Goal: Task Accomplishment & Management: Use online tool/utility

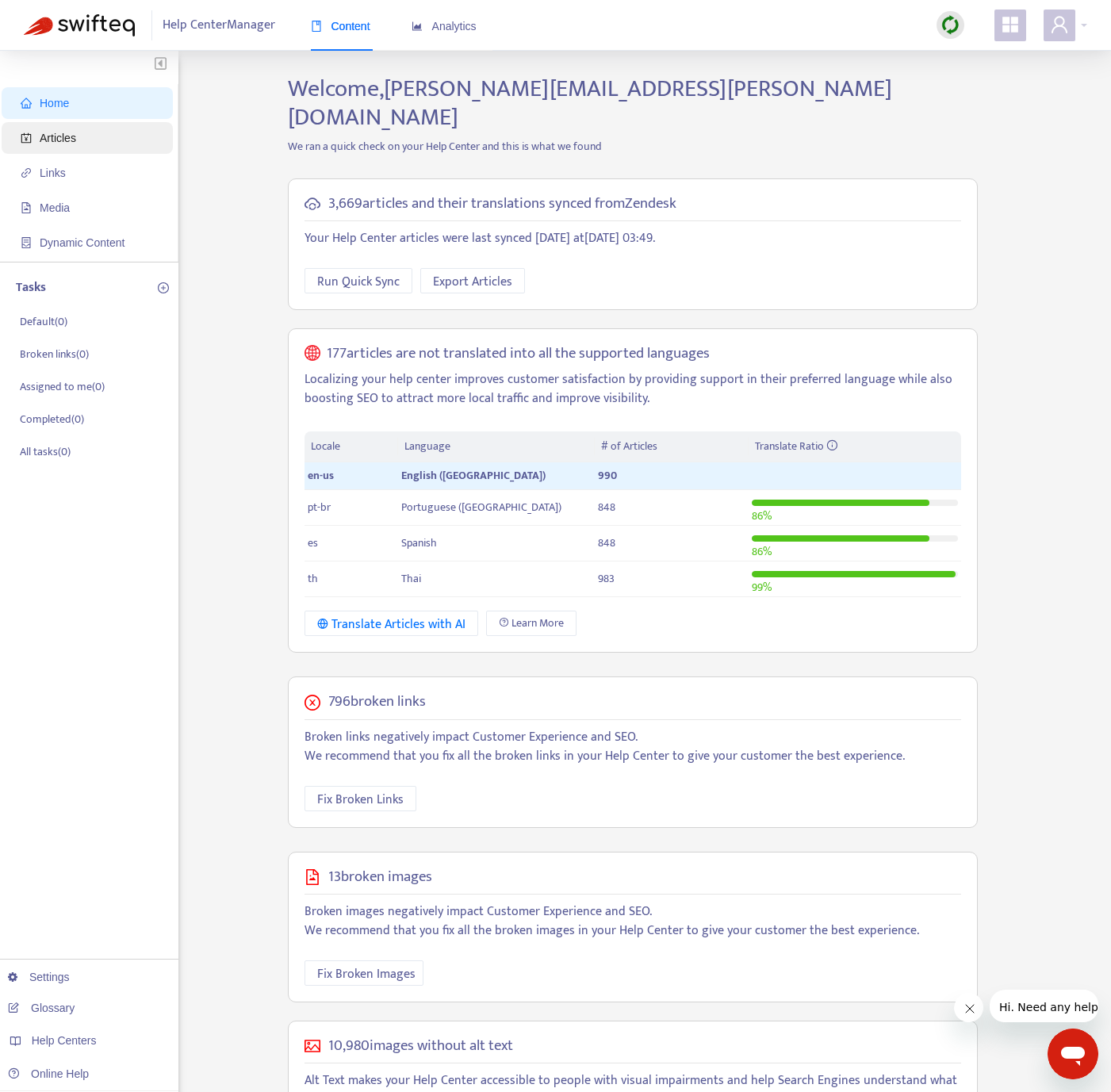
click at [110, 142] on span "Articles" at bounding box center [90, 137] width 140 height 31
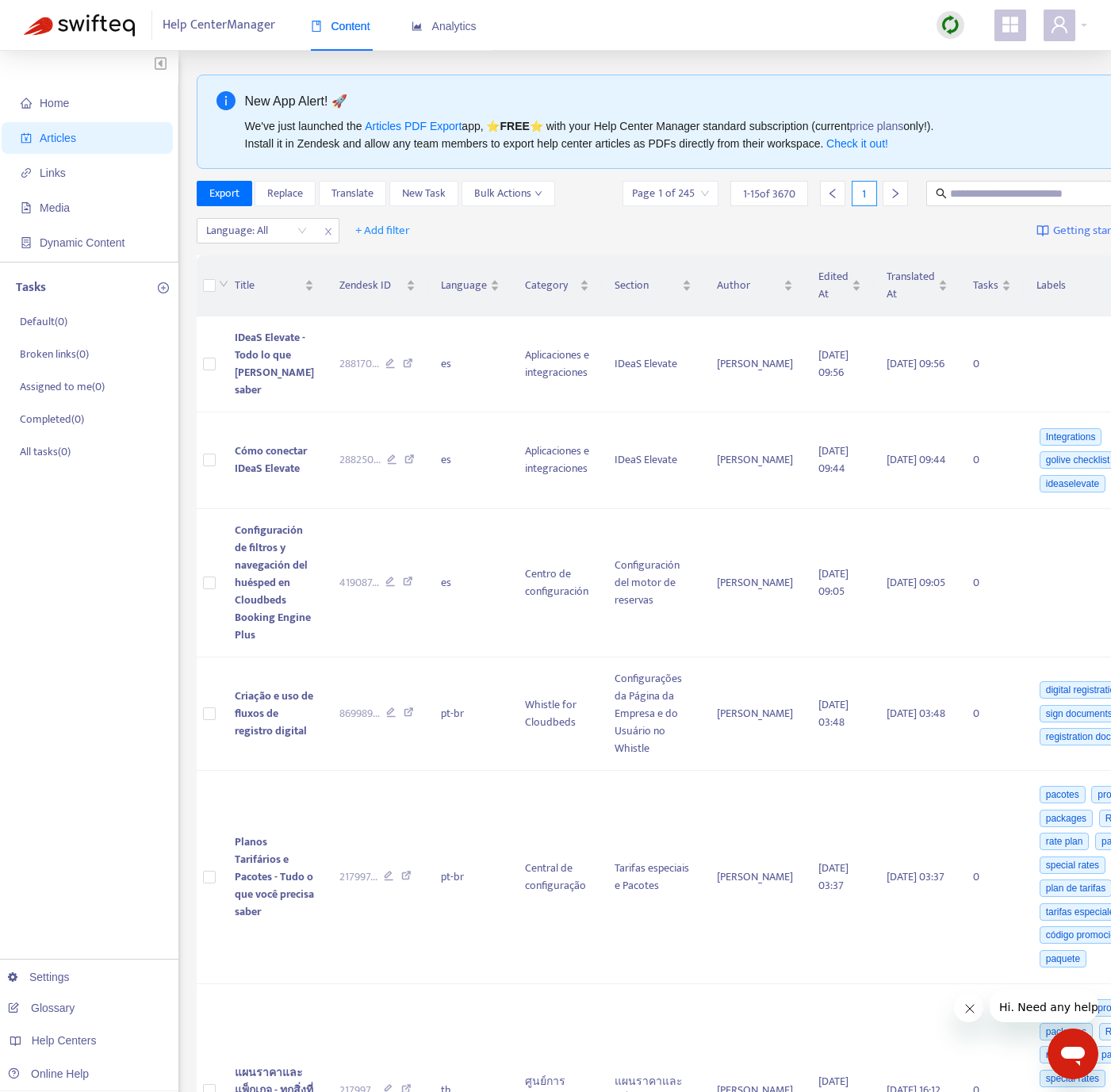
click at [947, 19] on img at bounding box center [950, 25] width 20 height 20
click at [971, 54] on link "Quick Sync" at bounding box center [983, 57] width 67 height 19
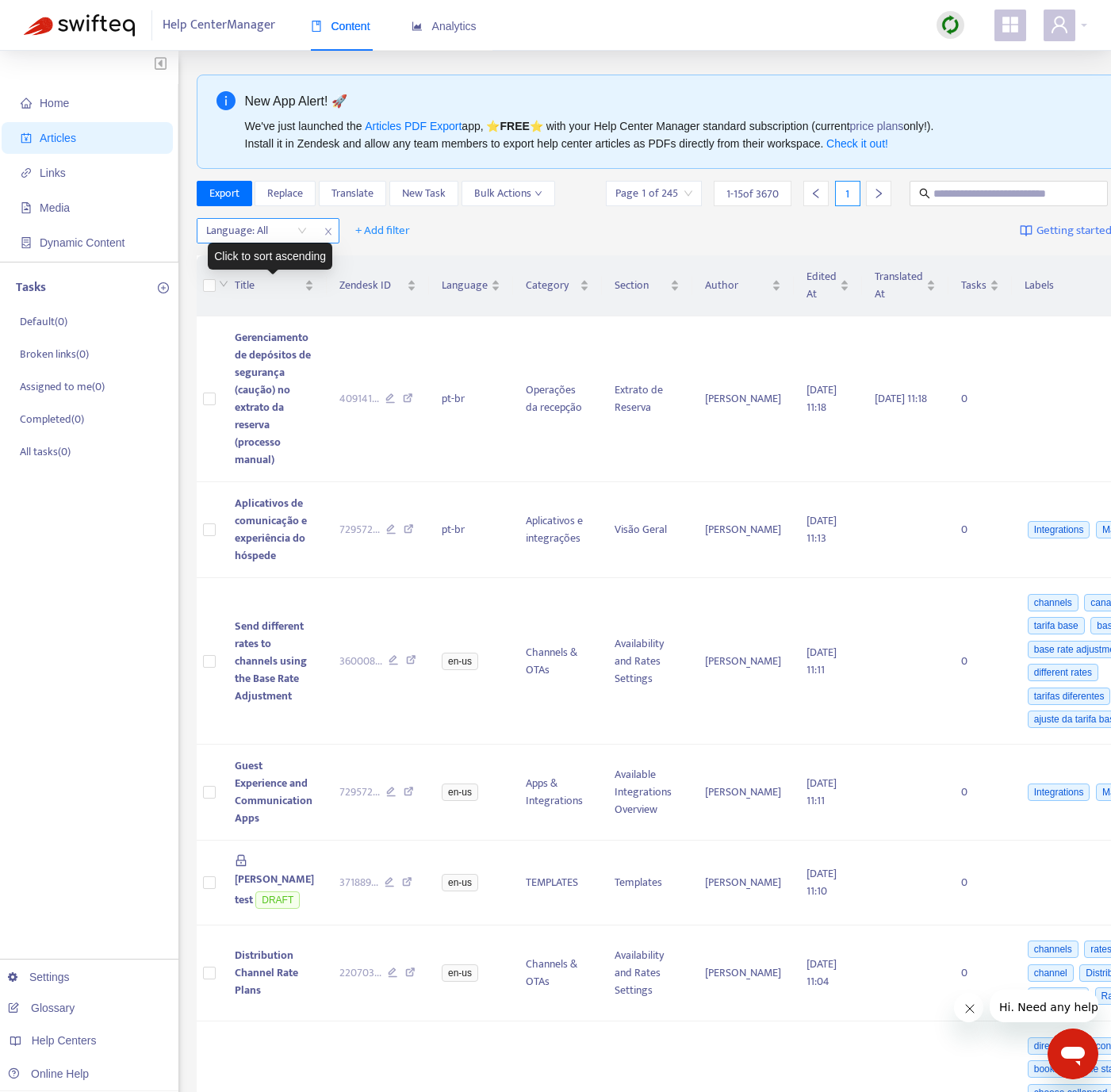
click at [266, 232] on div at bounding box center [249, 231] width 96 height 19
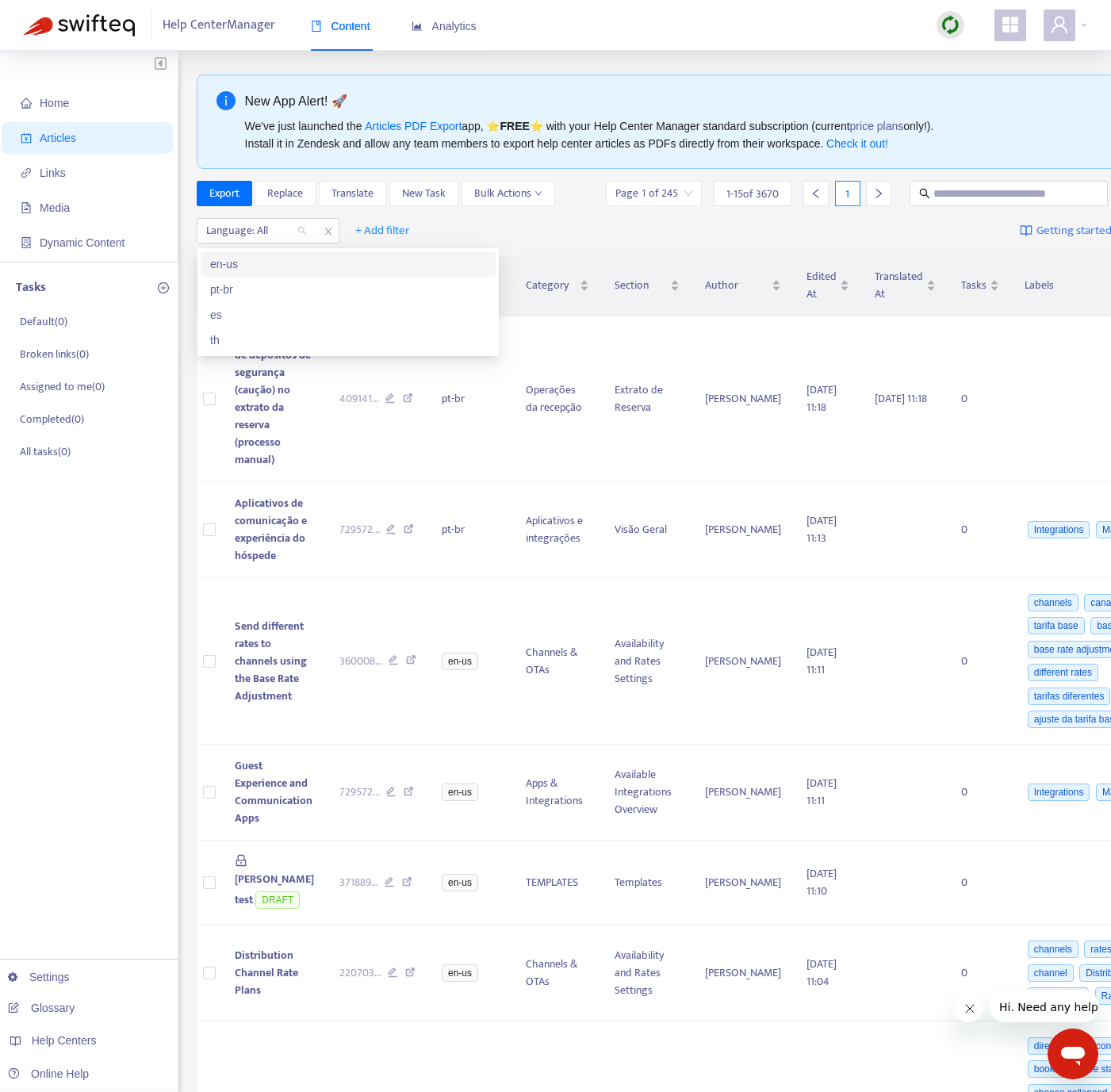
click at [268, 262] on div "en-us" at bounding box center [348, 264] width 276 height 18
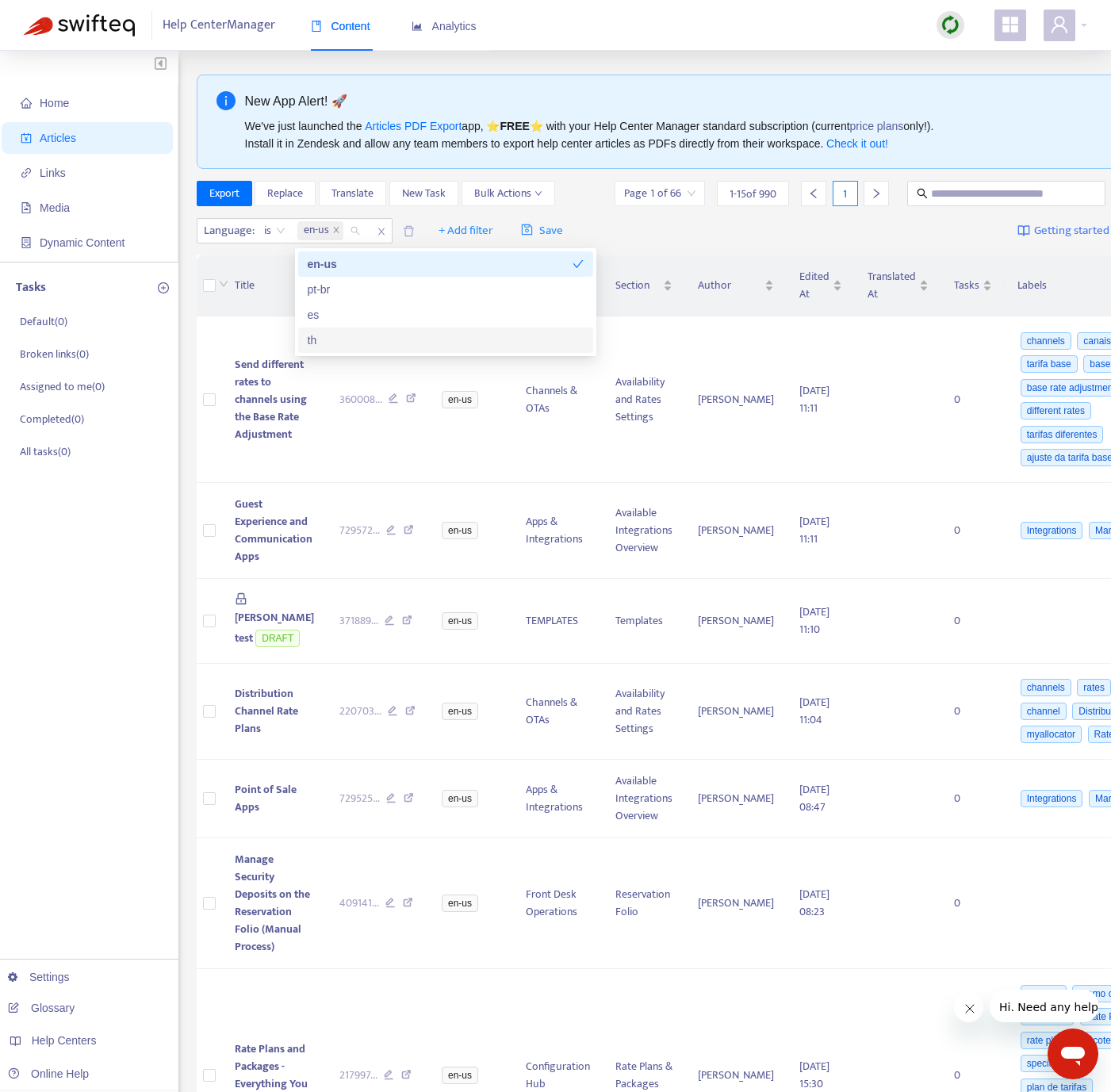
click at [67, 674] on div "Home Articles Links Media Dynamic Content Tasks Default ( 0 ) Broken links ( 0 …" at bounding box center [89, 1027] width 178 height 1953
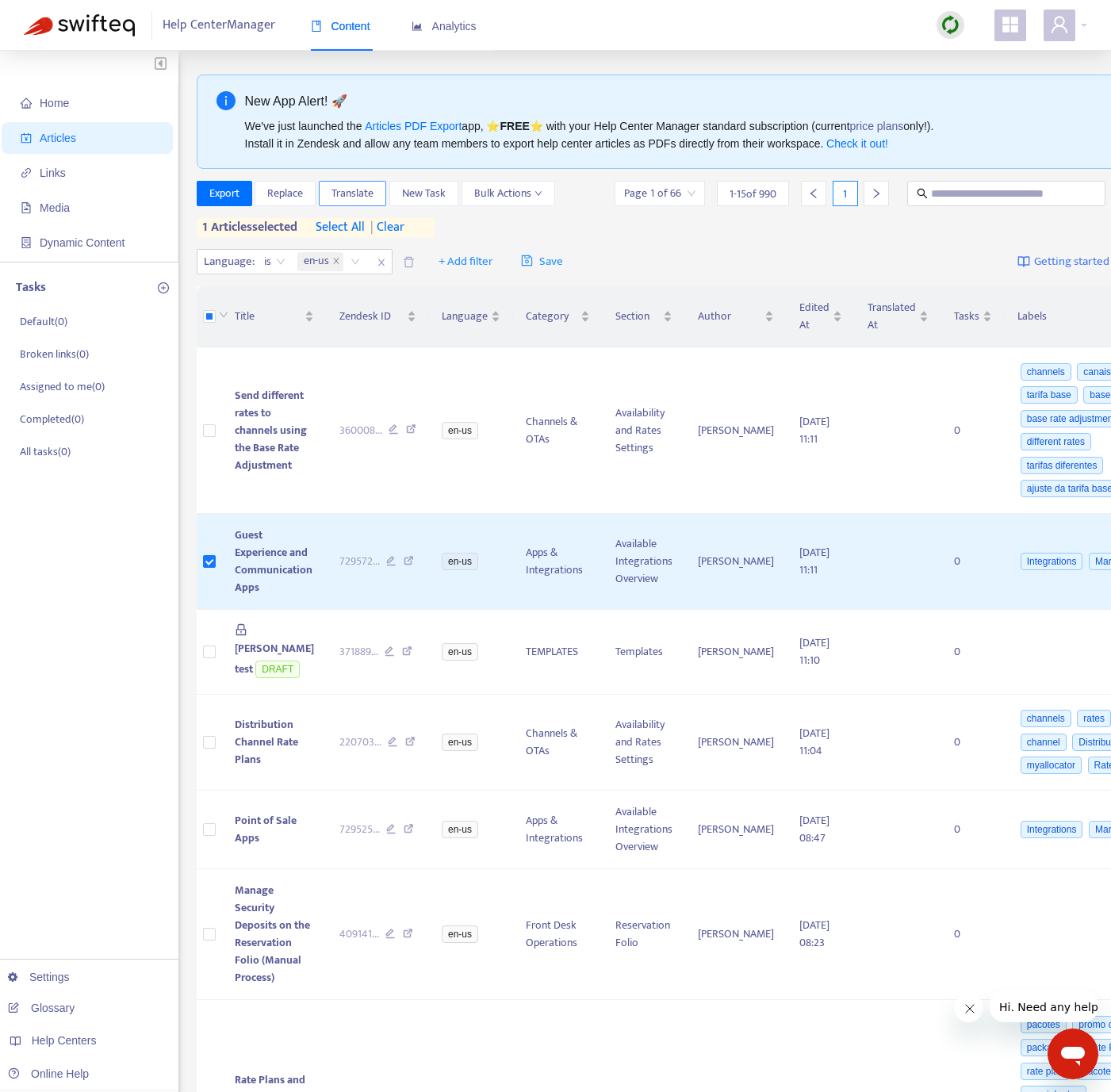
click at [363, 197] on span "Translate" at bounding box center [353, 194] width 42 height 18
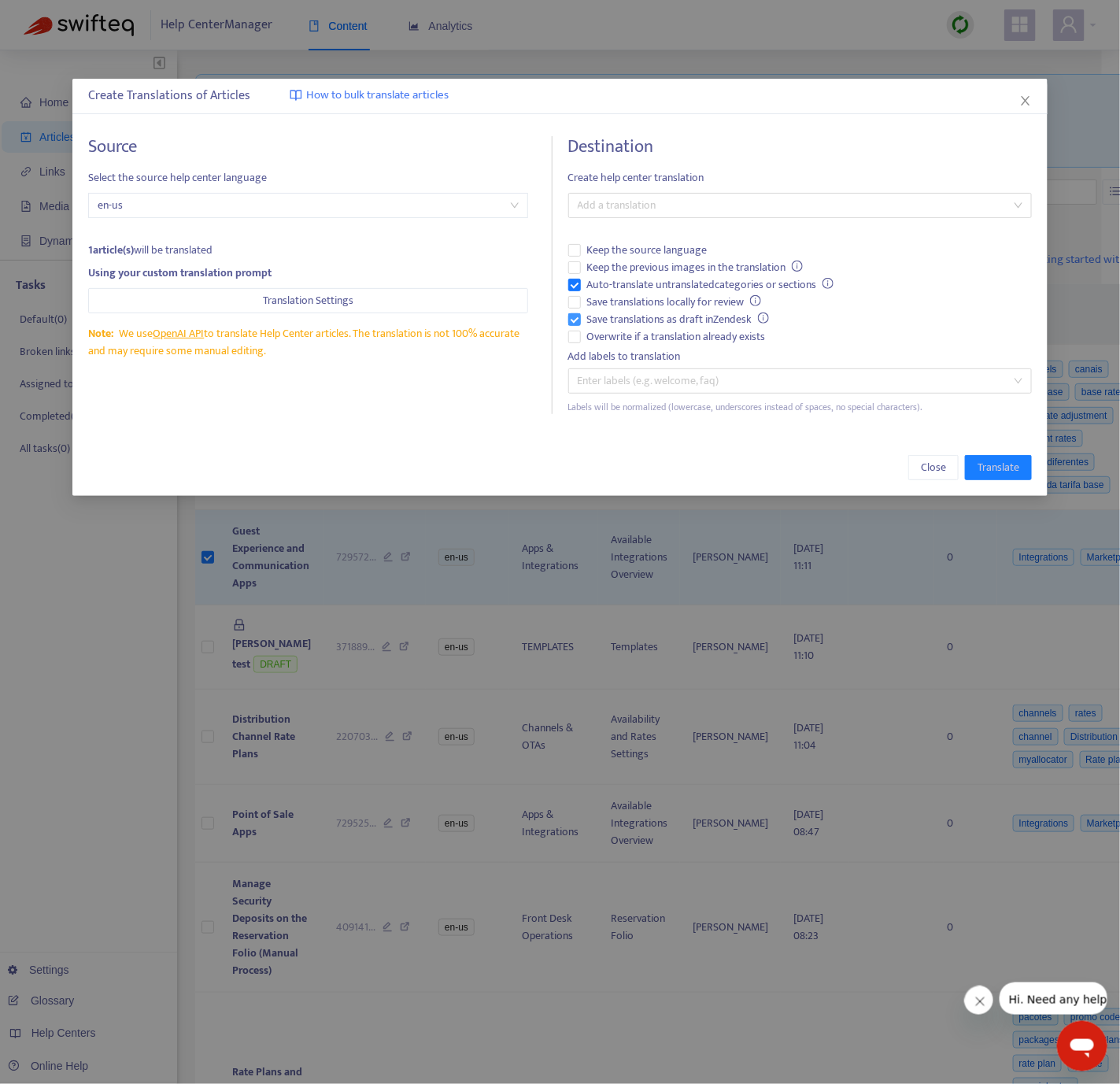
click at [598, 320] on span "Save translations as draft in Zendesk" at bounding box center [679, 320] width 195 height 18
click at [593, 284] on span "Auto-translate untranslated categories or sections" at bounding box center [711, 285] width 260 height 18
click at [583, 338] on span "Overwrite if a translation already exists" at bounding box center [676, 337] width 191 height 18
click at [607, 199] on div at bounding box center [792, 206] width 440 height 19
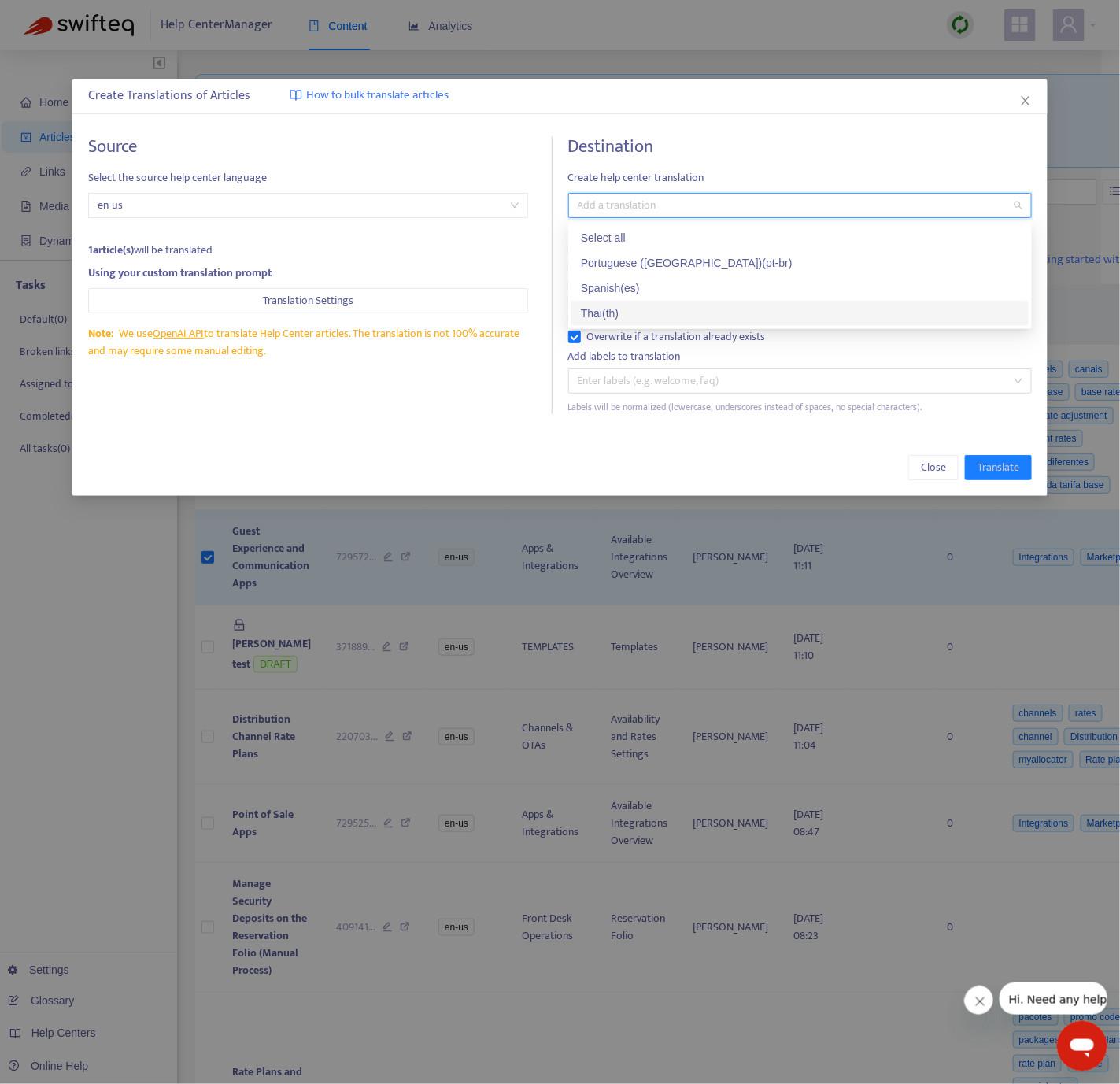
click at [618, 317] on div "Thai ( th )" at bounding box center [800, 313] width 438 height 18
click at [374, 418] on div "Source Select the source help center language en-us 1 article(s) will be transl…" at bounding box center [559, 275] width 975 height 309
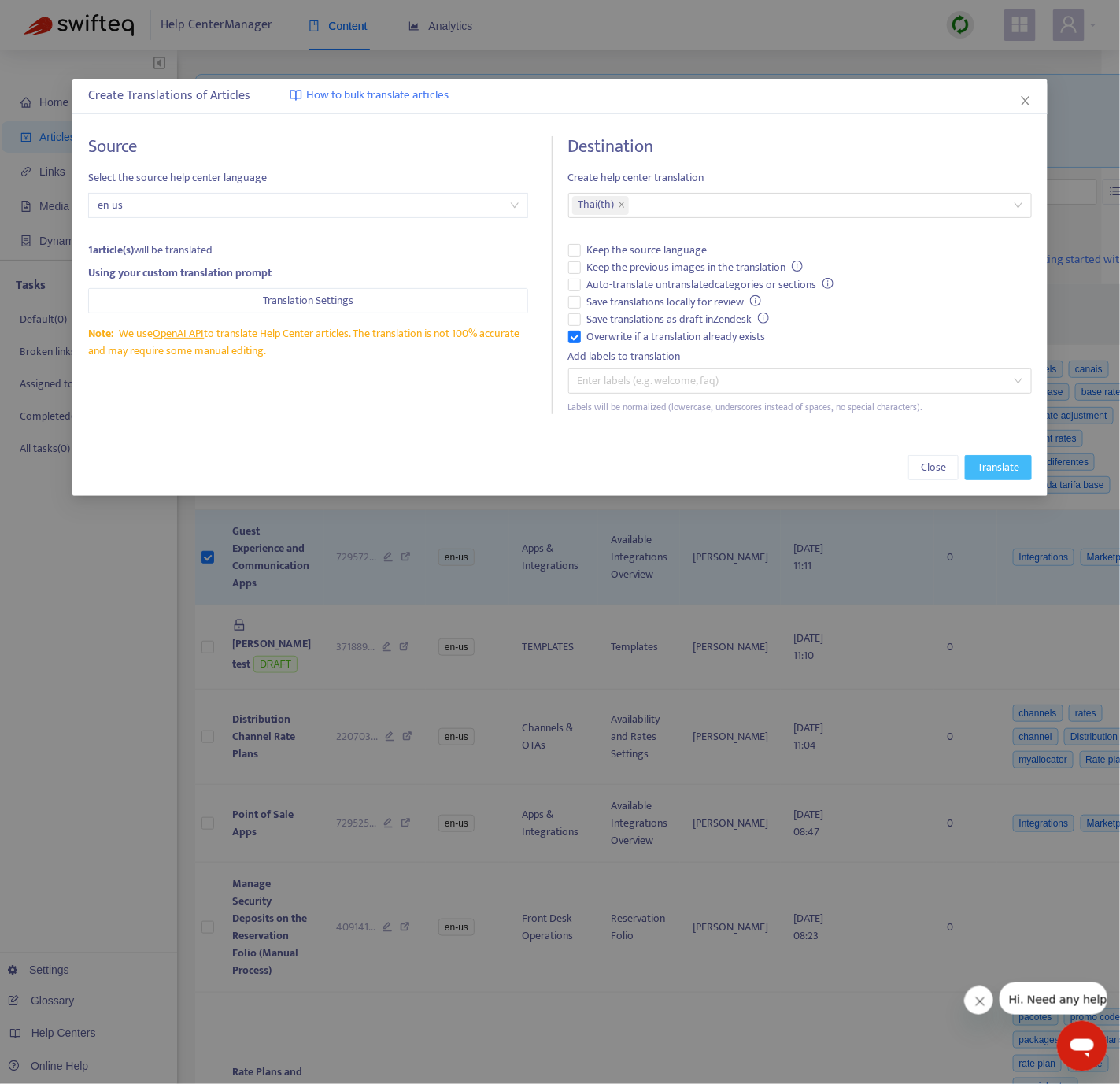
drag, startPoint x: 987, startPoint y: 468, endPoint x: 836, endPoint y: 443, distance: 153.1
click at [987, 468] on span "Translate" at bounding box center [998, 468] width 42 height 18
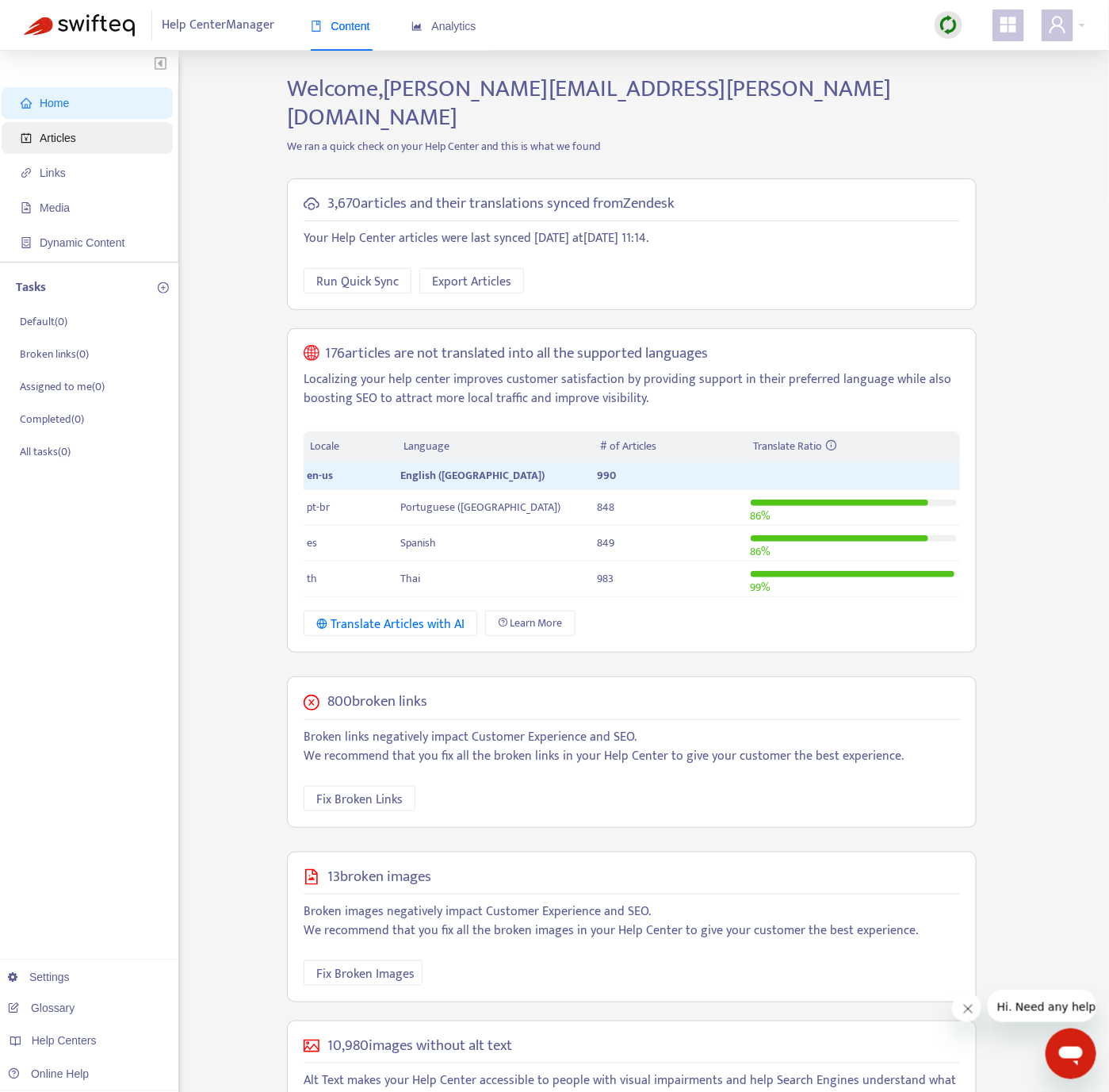
click at [79, 136] on span "Articles" at bounding box center [90, 137] width 140 height 31
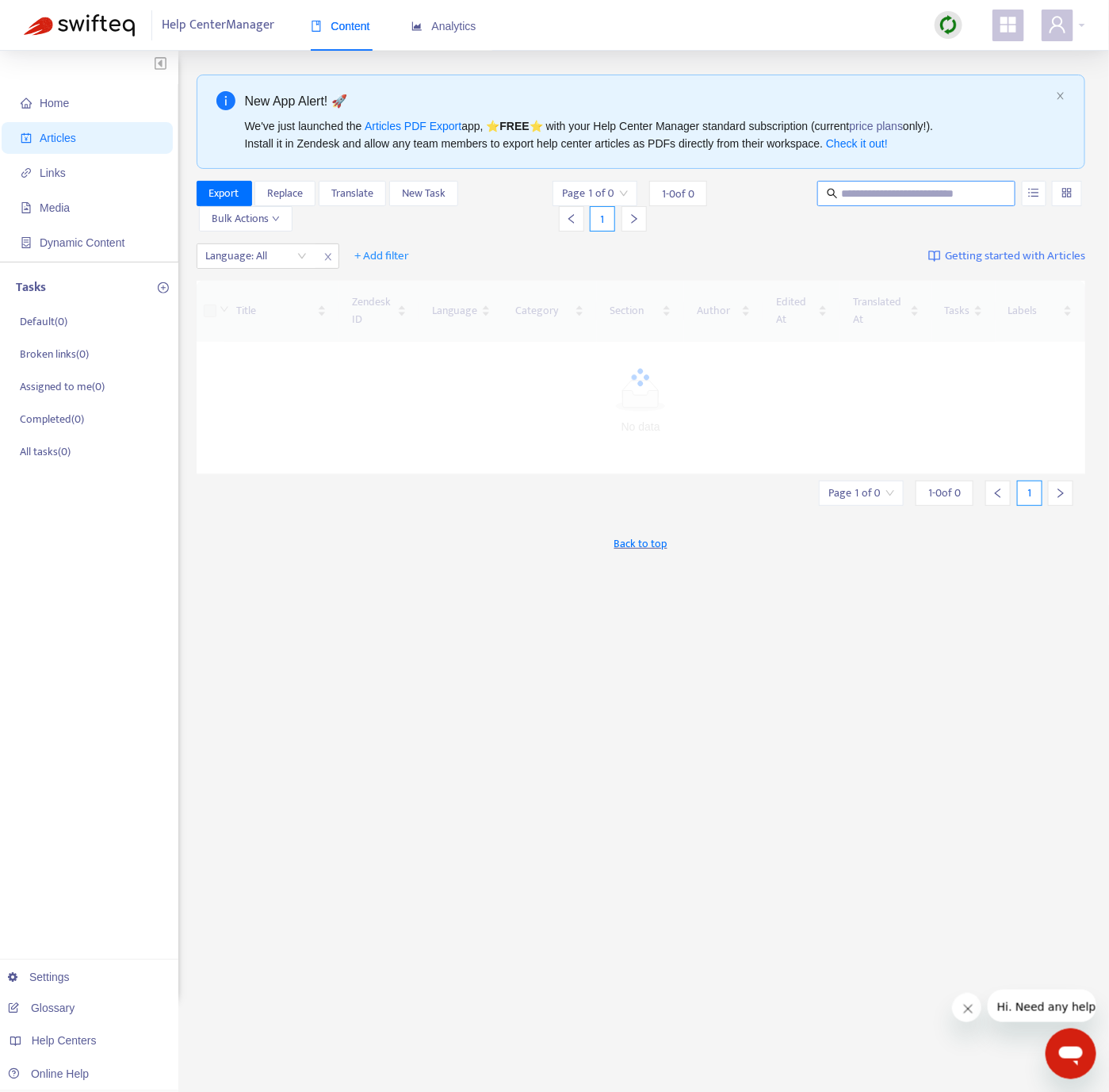
click at [917, 197] on input "text" at bounding box center [917, 194] width 153 height 18
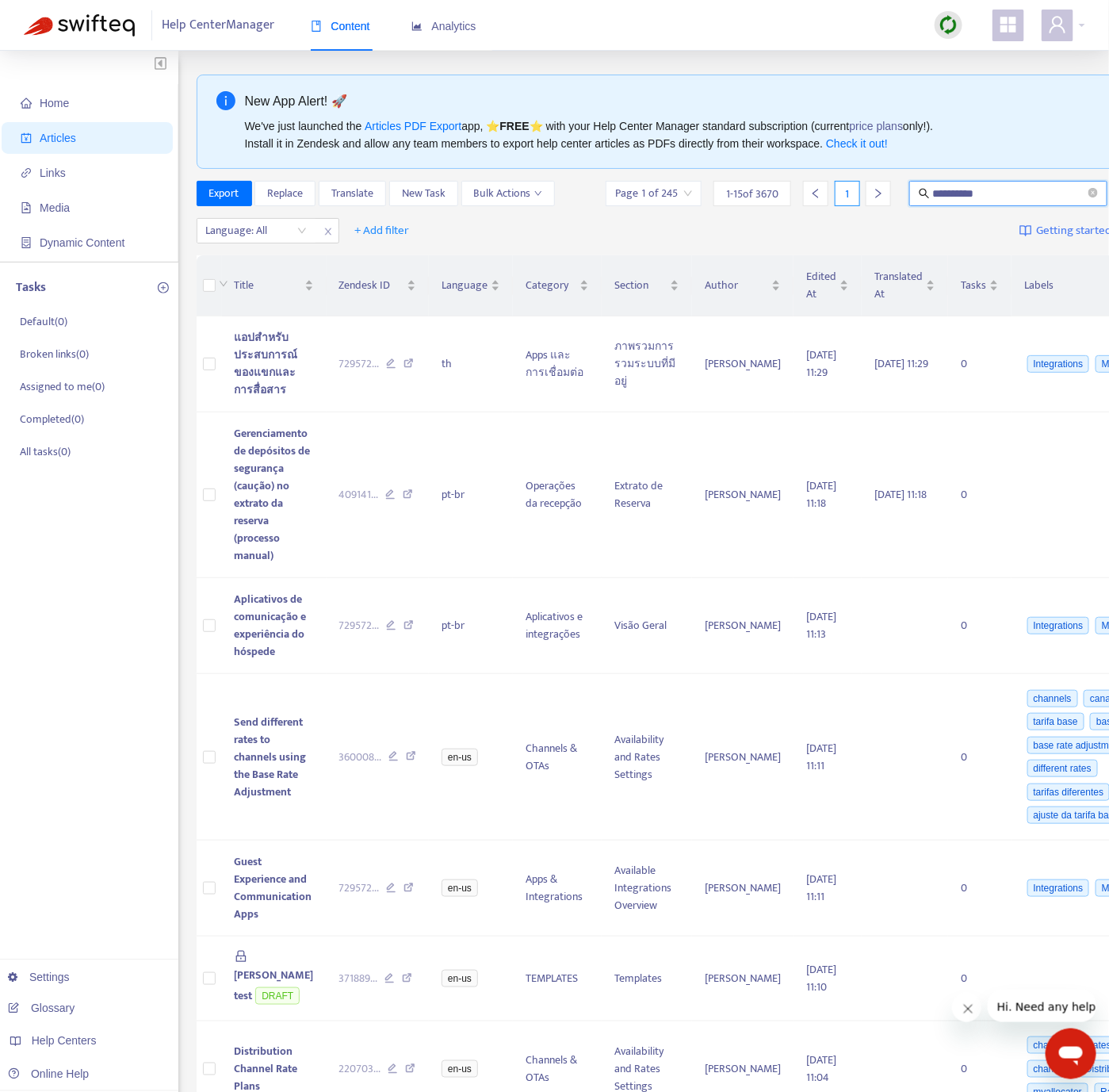
type input "**********"
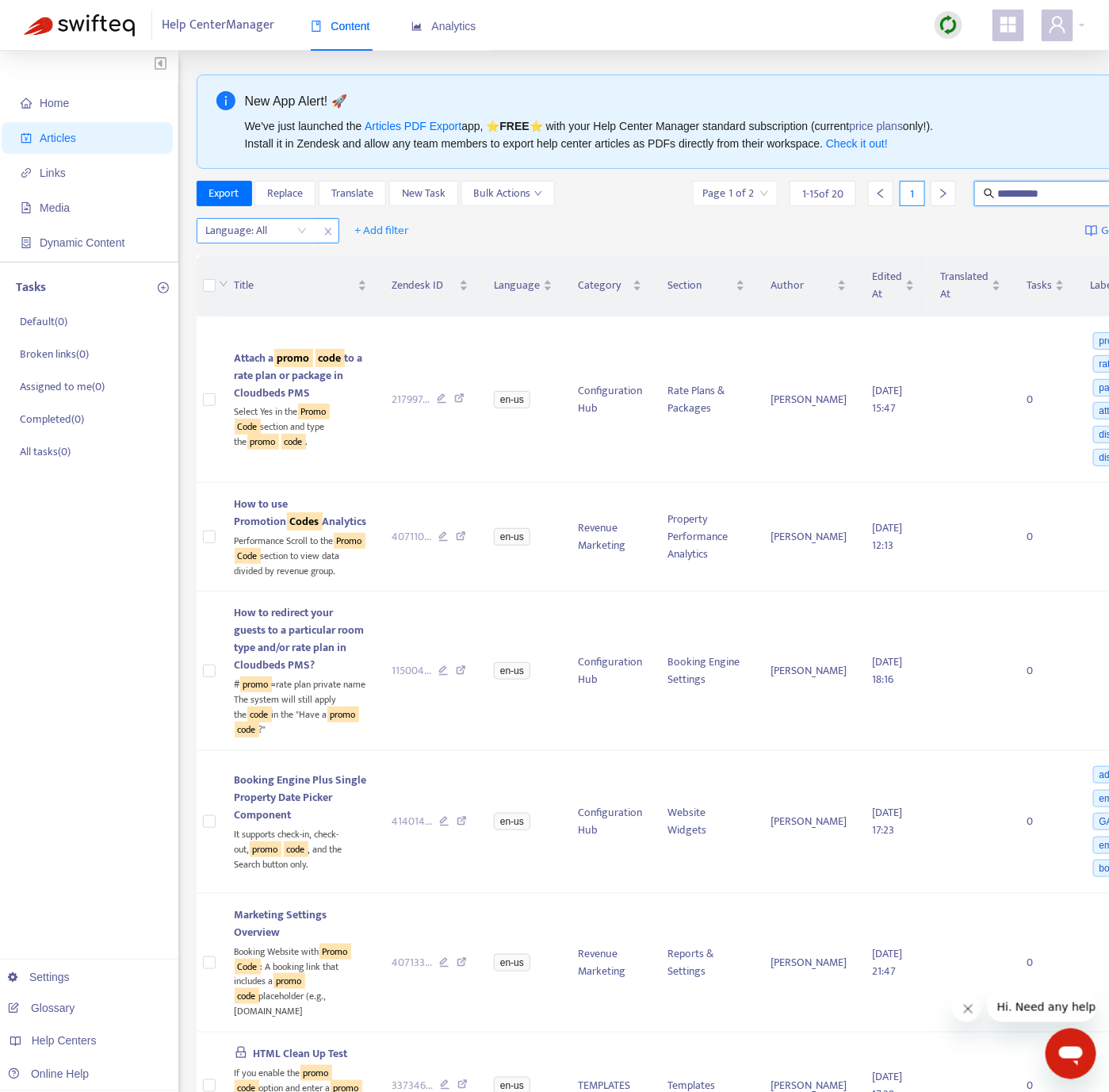
click at [275, 234] on div at bounding box center [249, 231] width 96 height 19
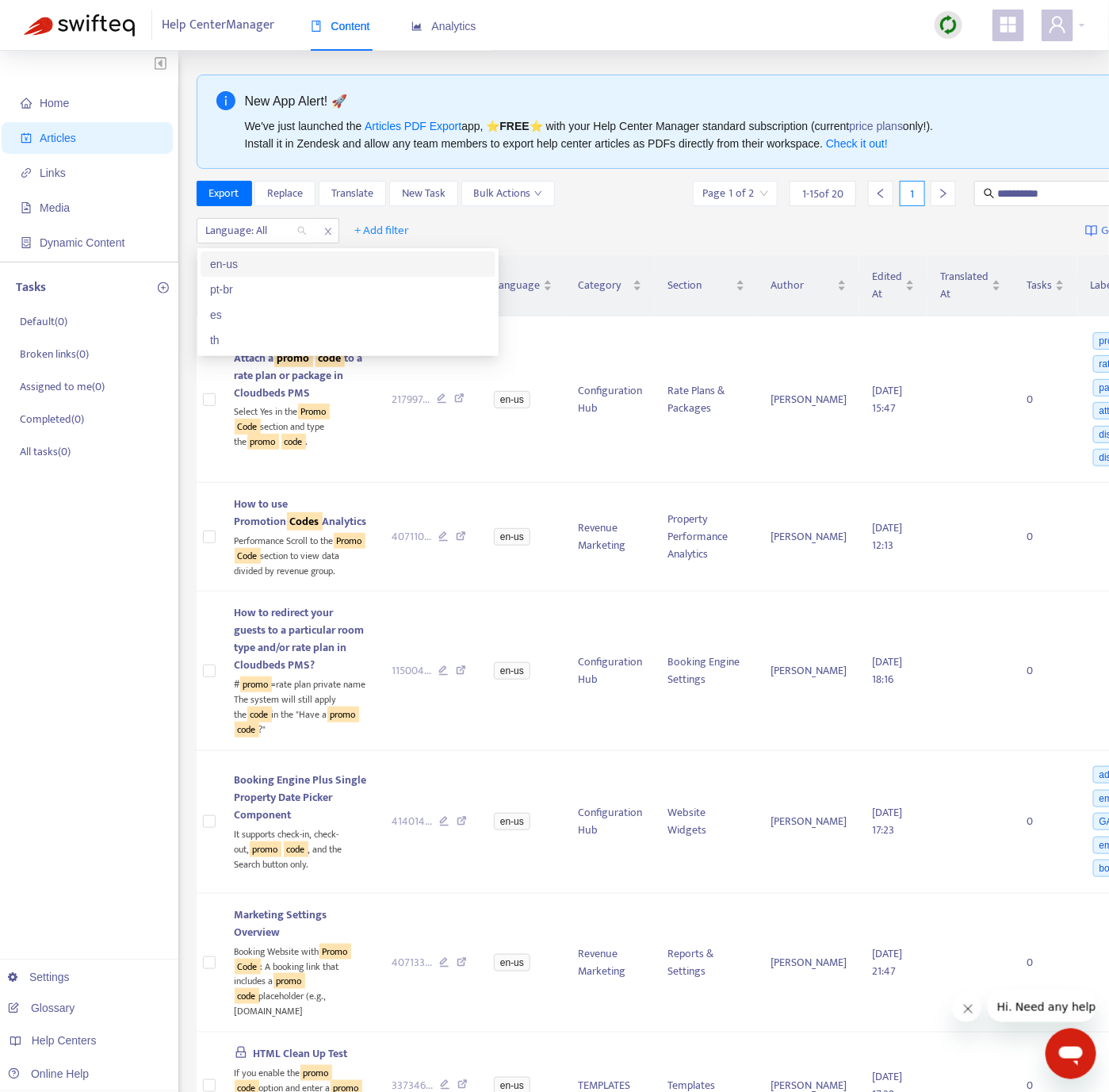
click at [277, 261] on div "en-us" at bounding box center [348, 264] width 276 height 18
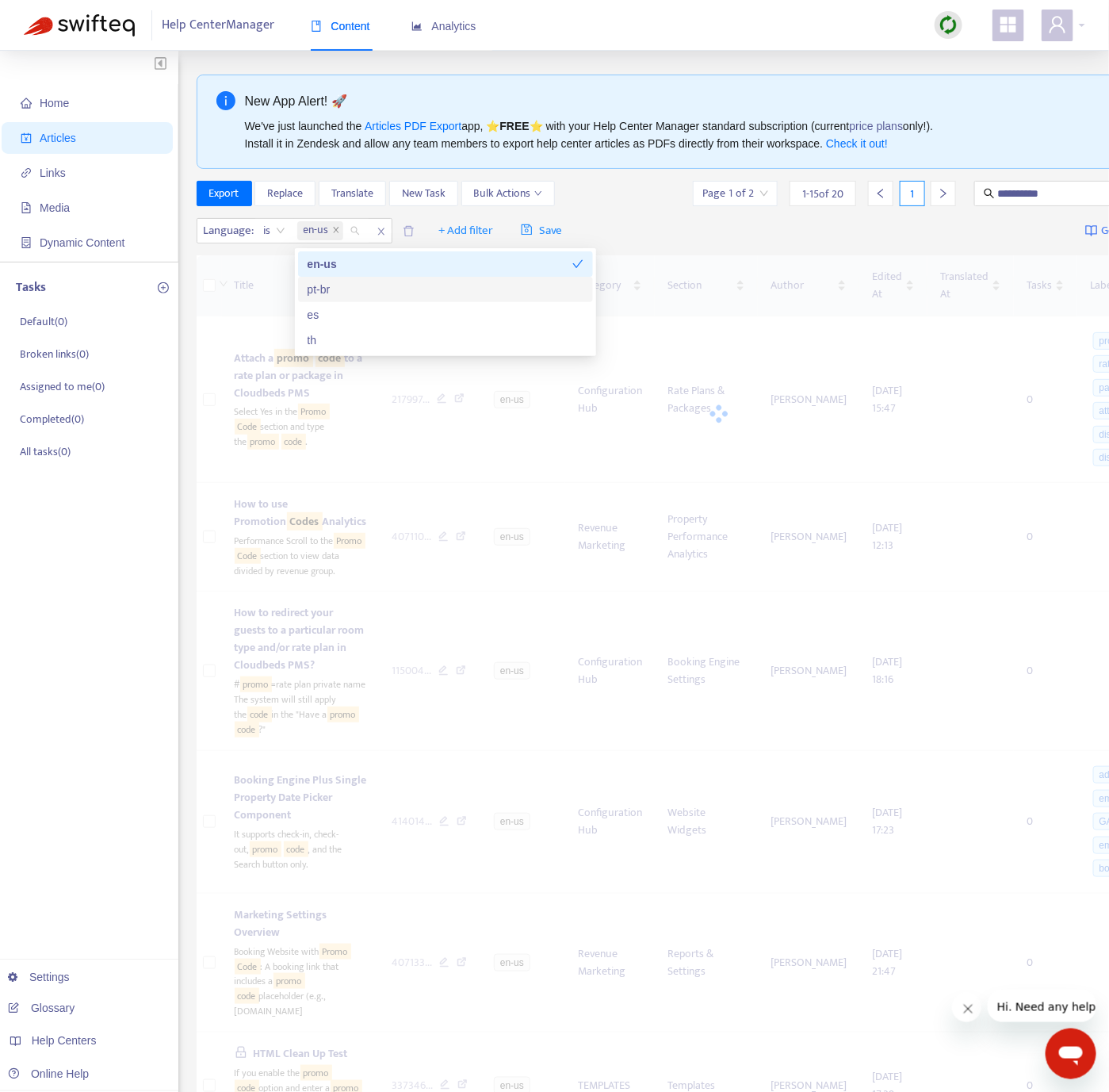
click at [642, 230] on div "Language : is en-us + Add filter Save Getting started with Articles" at bounding box center [720, 231] width 1046 height 37
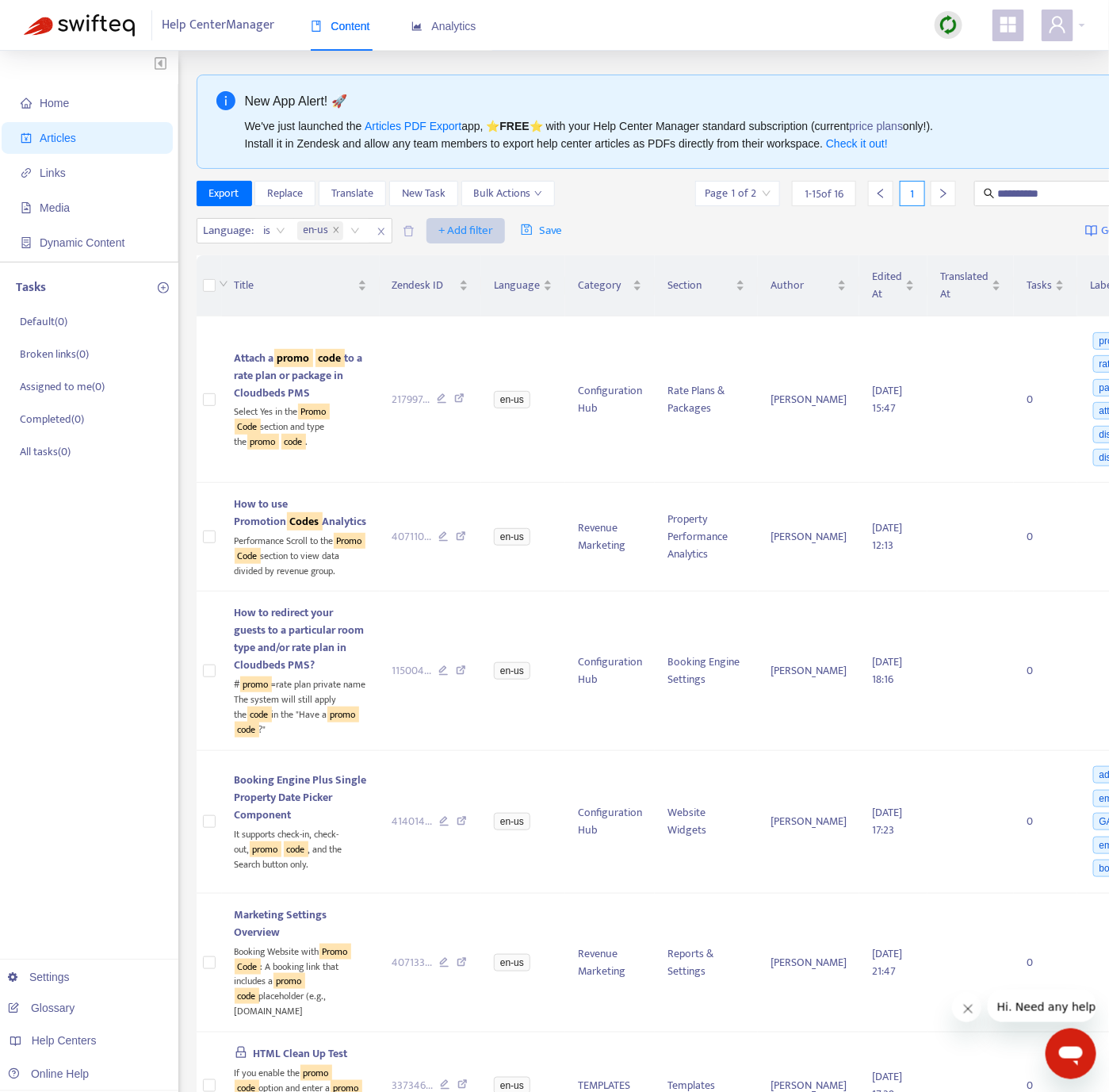
click at [470, 237] on span "+ Add filter" at bounding box center [466, 231] width 55 height 19
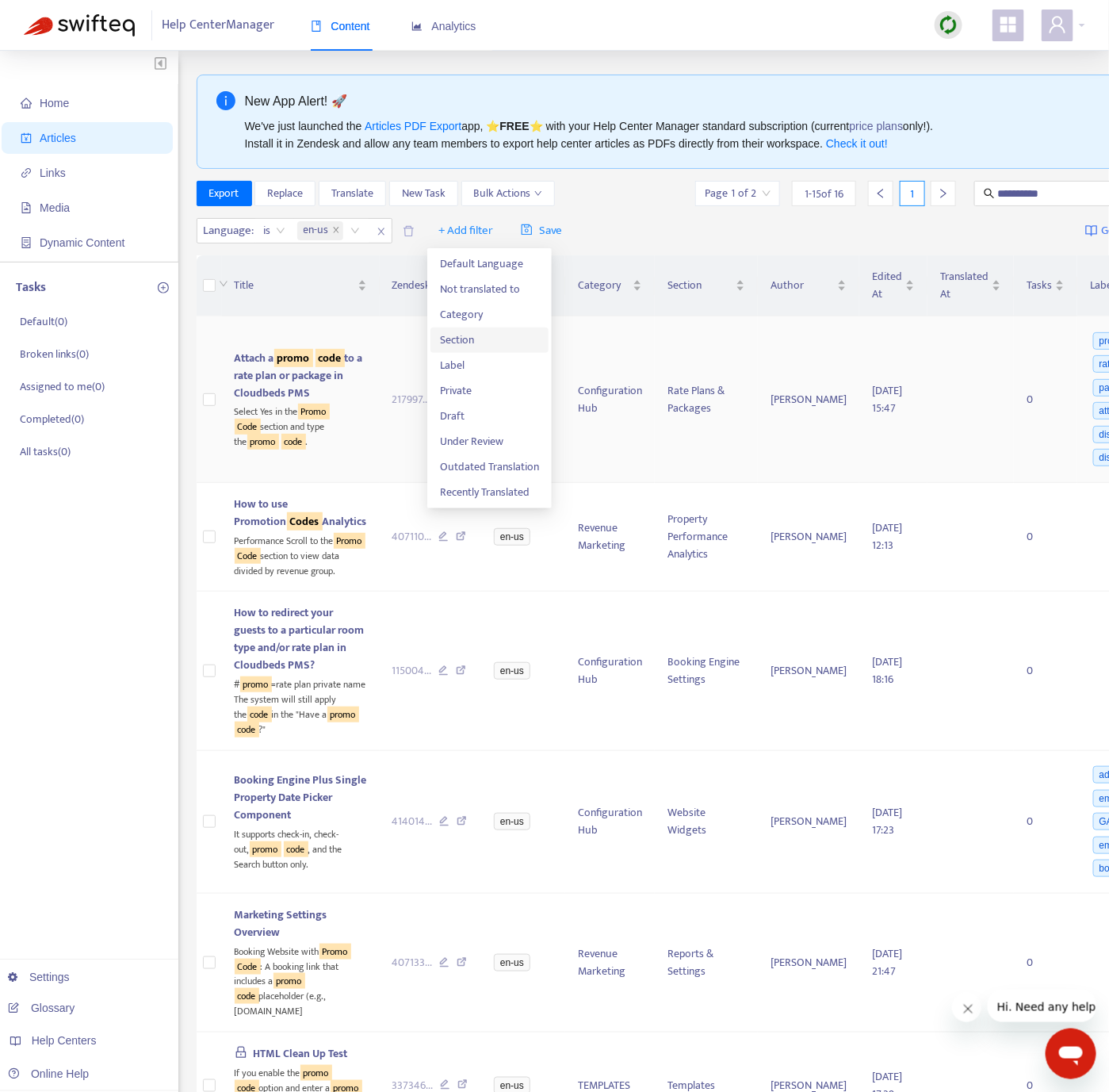
click at [479, 336] on span "Section" at bounding box center [489, 341] width 99 height 18
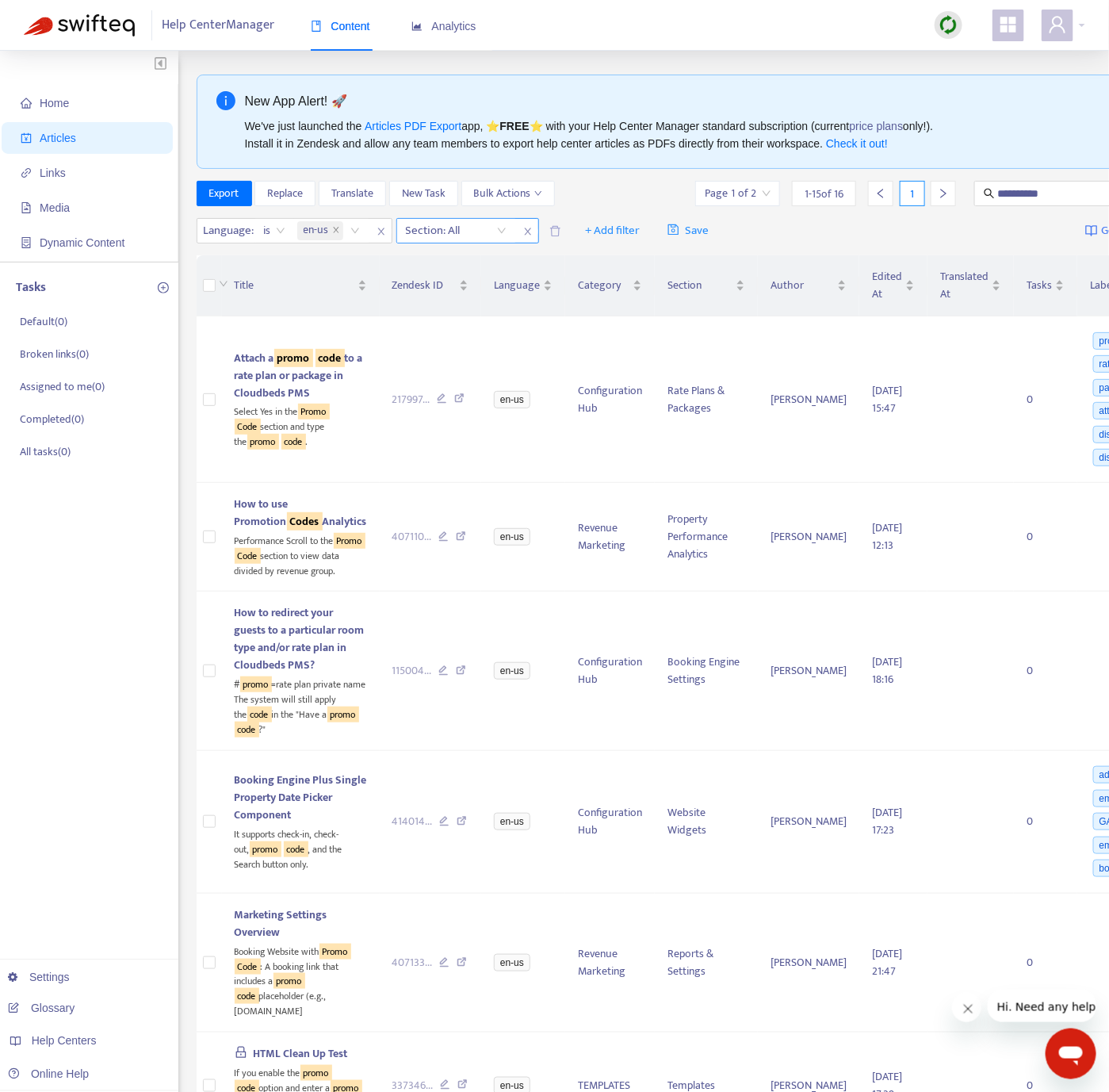
click at [469, 236] on div at bounding box center [448, 231] width 96 height 19
type input "****"
click at [530, 286] on div "Groups" at bounding box center [549, 290] width 276 height 18
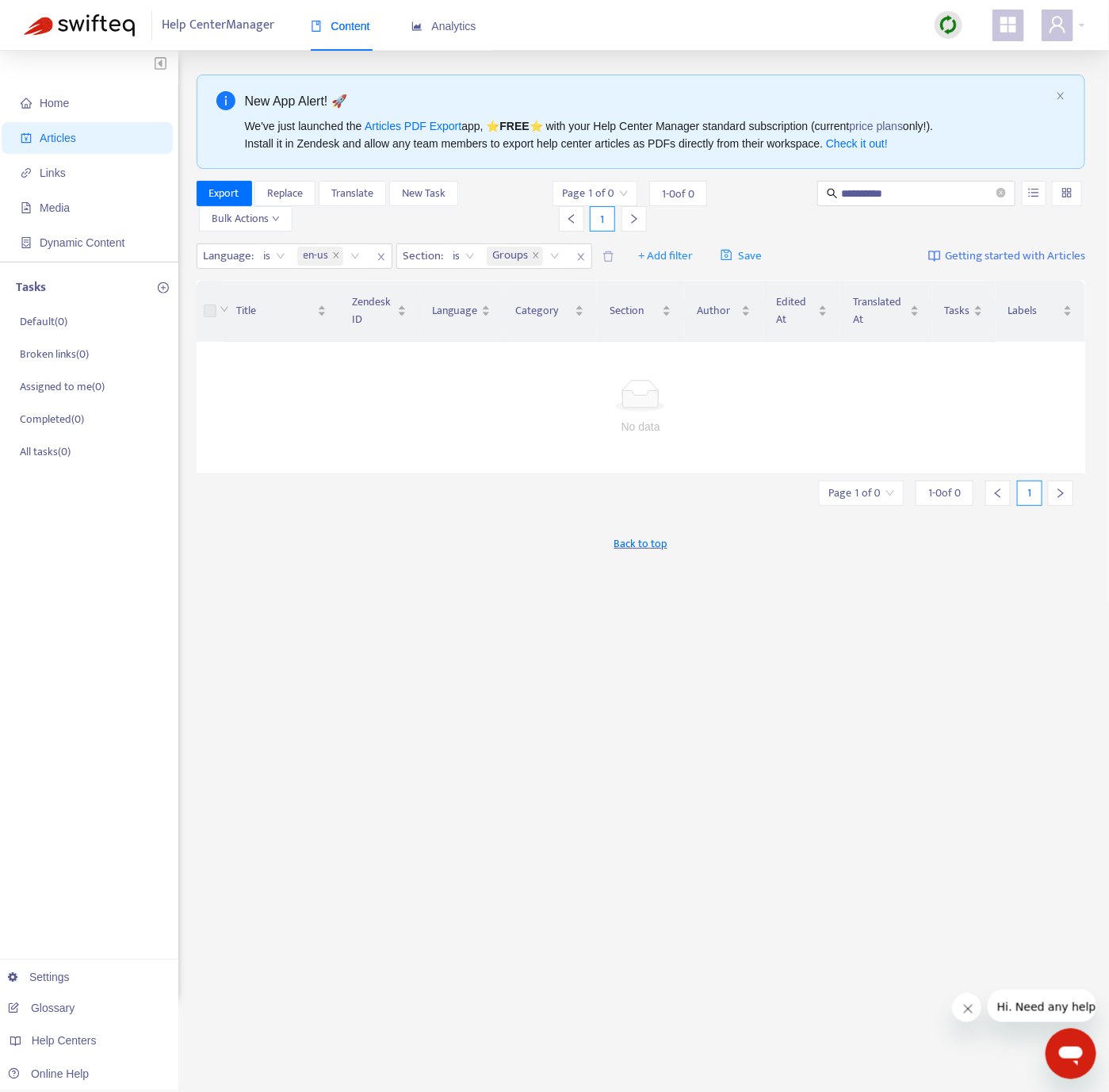
click at [514, 218] on div "Export Replace Translate New Task Bulk Actions" at bounding box center [374, 206] width 354 height 51
click at [915, 179] on div "**********" at bounding box center [642, 538] width 889 height 927
drag, startPoint x: 917, startPoint y: 190, endPoint x: 758, endPoint y: 196, distance: 159.1
click at [758, 196] on div "**********" at bounding box center [818, 206] width 536 height 51
type input "*********"
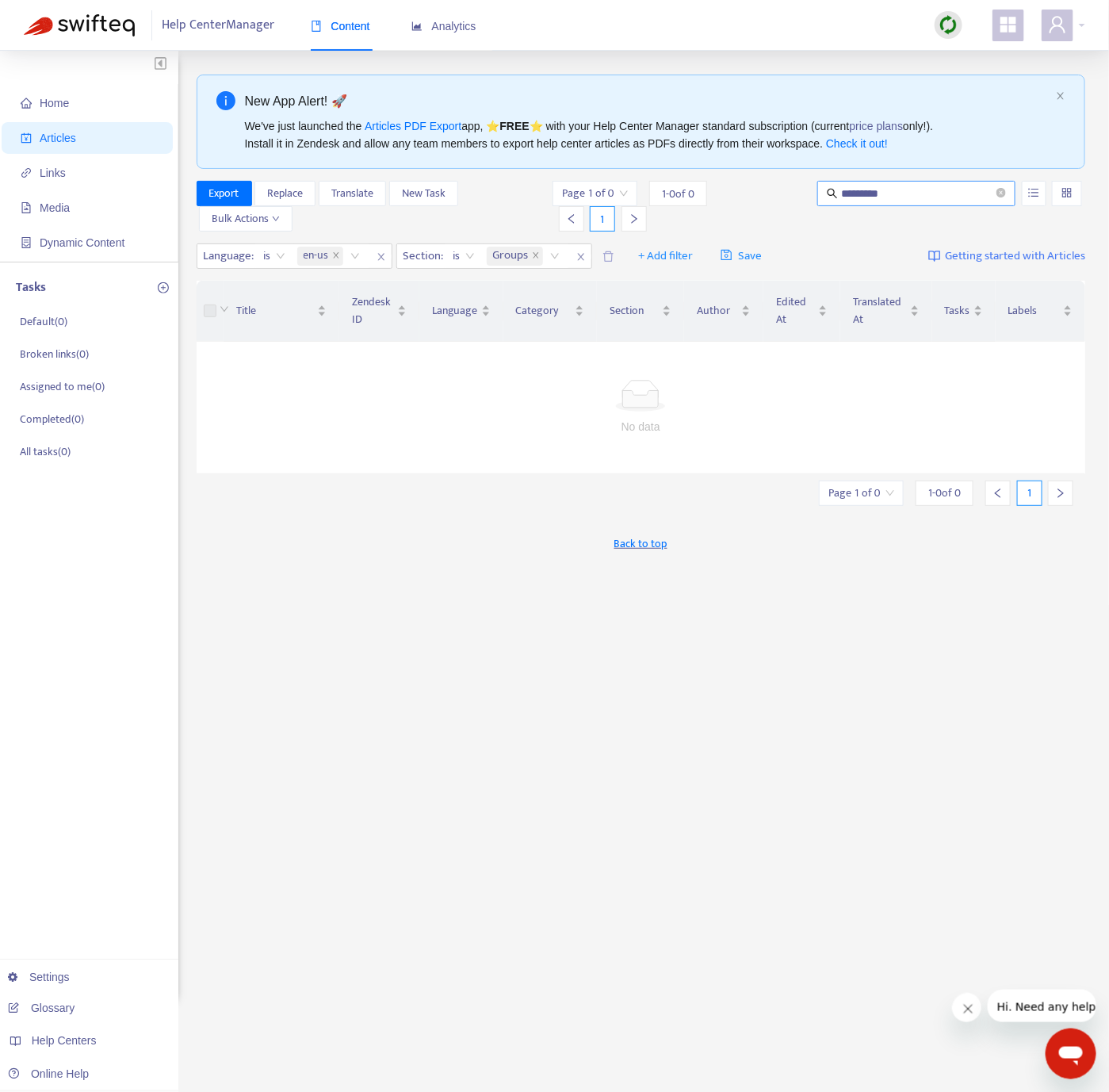
click at [1006, 190] on span "*********" at bounding box center [917, 193] width 199 height 25
click at [1001, 188] on icon "close-circle" at bounding box center [1002, 193] width 10 height 10
click at [537, 257] on icon "close" at bounding box center [536, 255] width 8 height 8
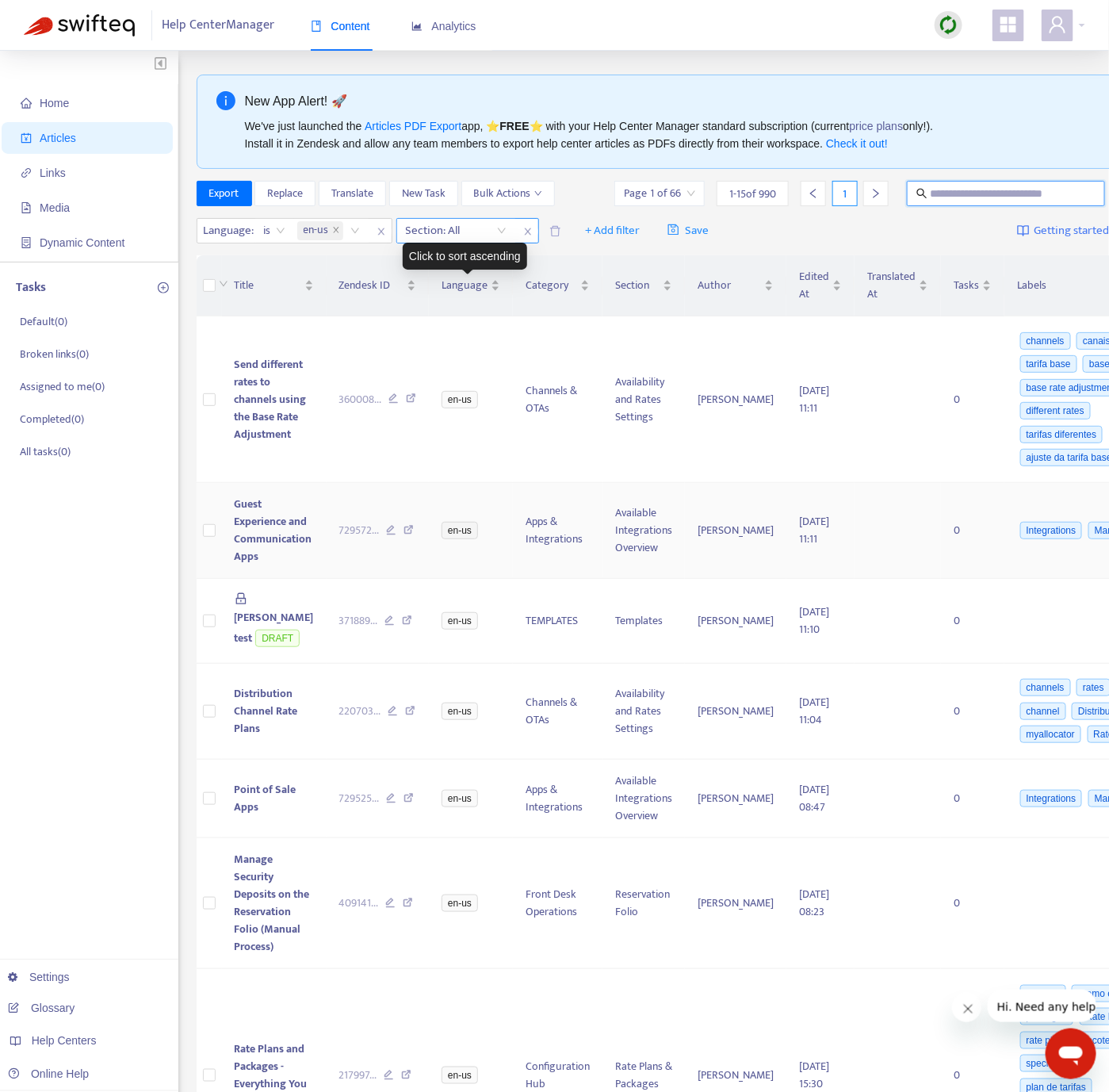
click at [493, 258] on div "Click to sort ascending" at bounding box center [465, 256] width 124 height 27
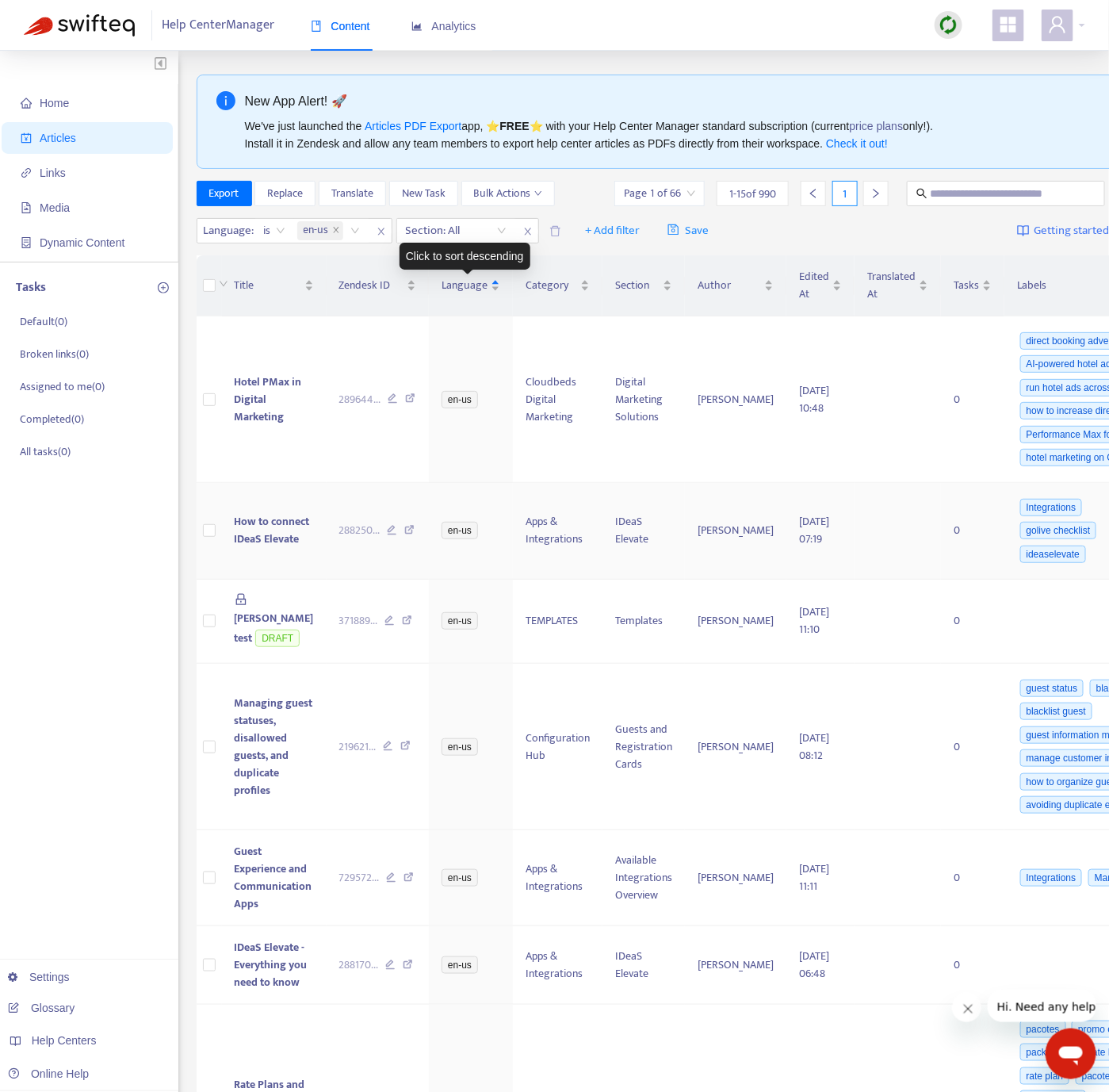
click at [479, 243] on div "Click to sort descending" at bounding box center [465, 256] width 131 height 27
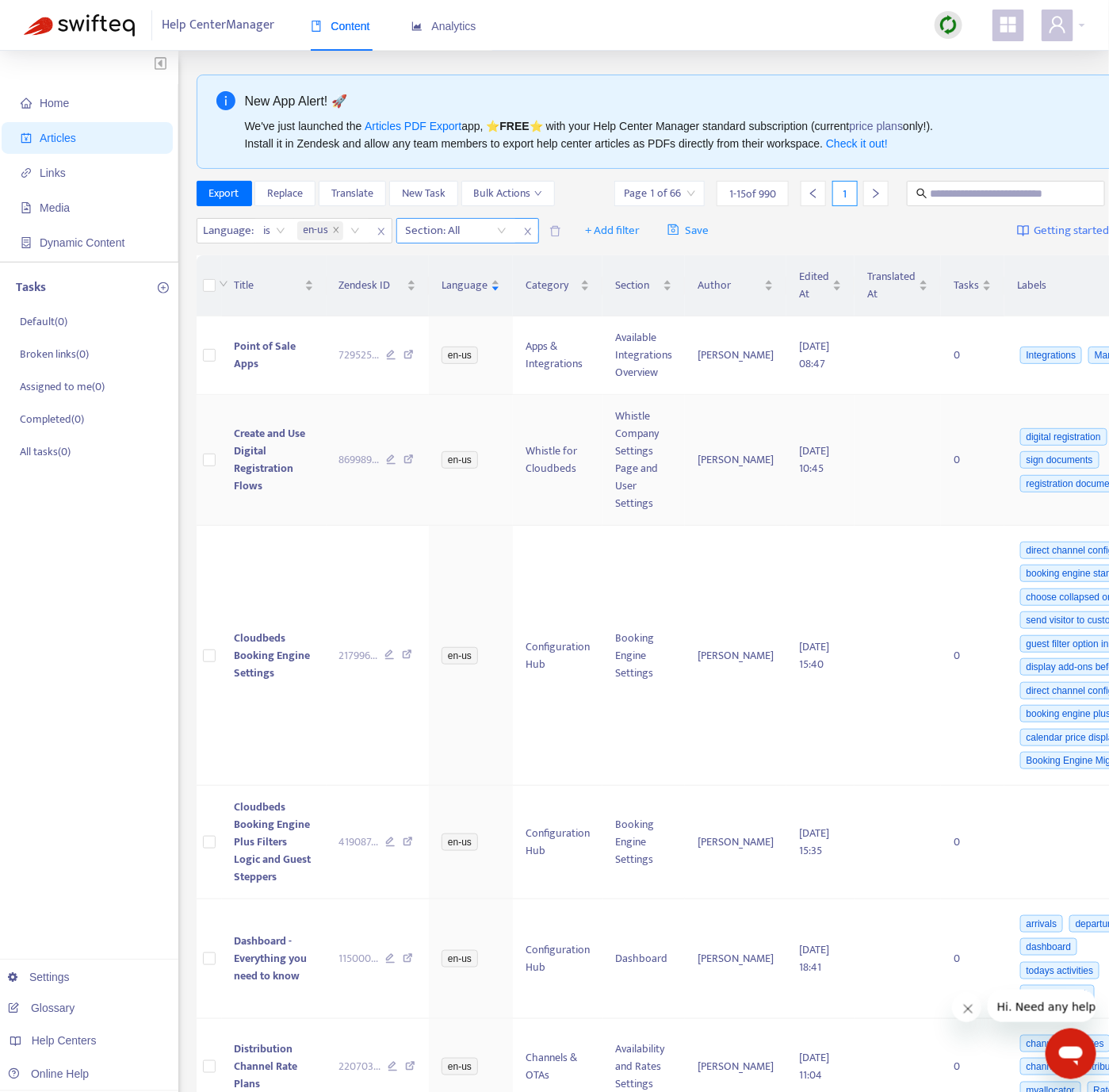
click at [478, 233] on div at bounding box center [448, 231] width 96 height 19
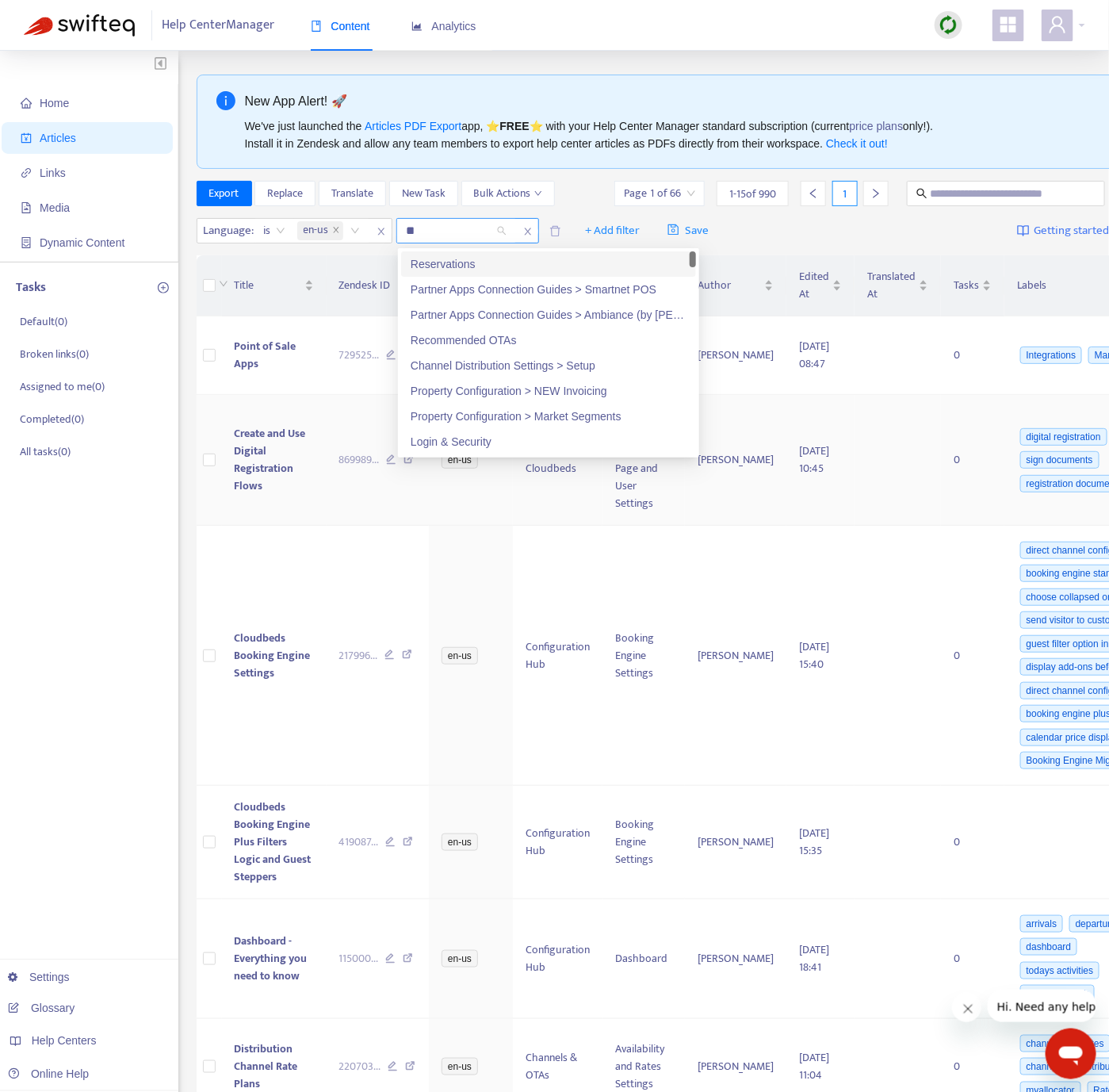
type input "***"
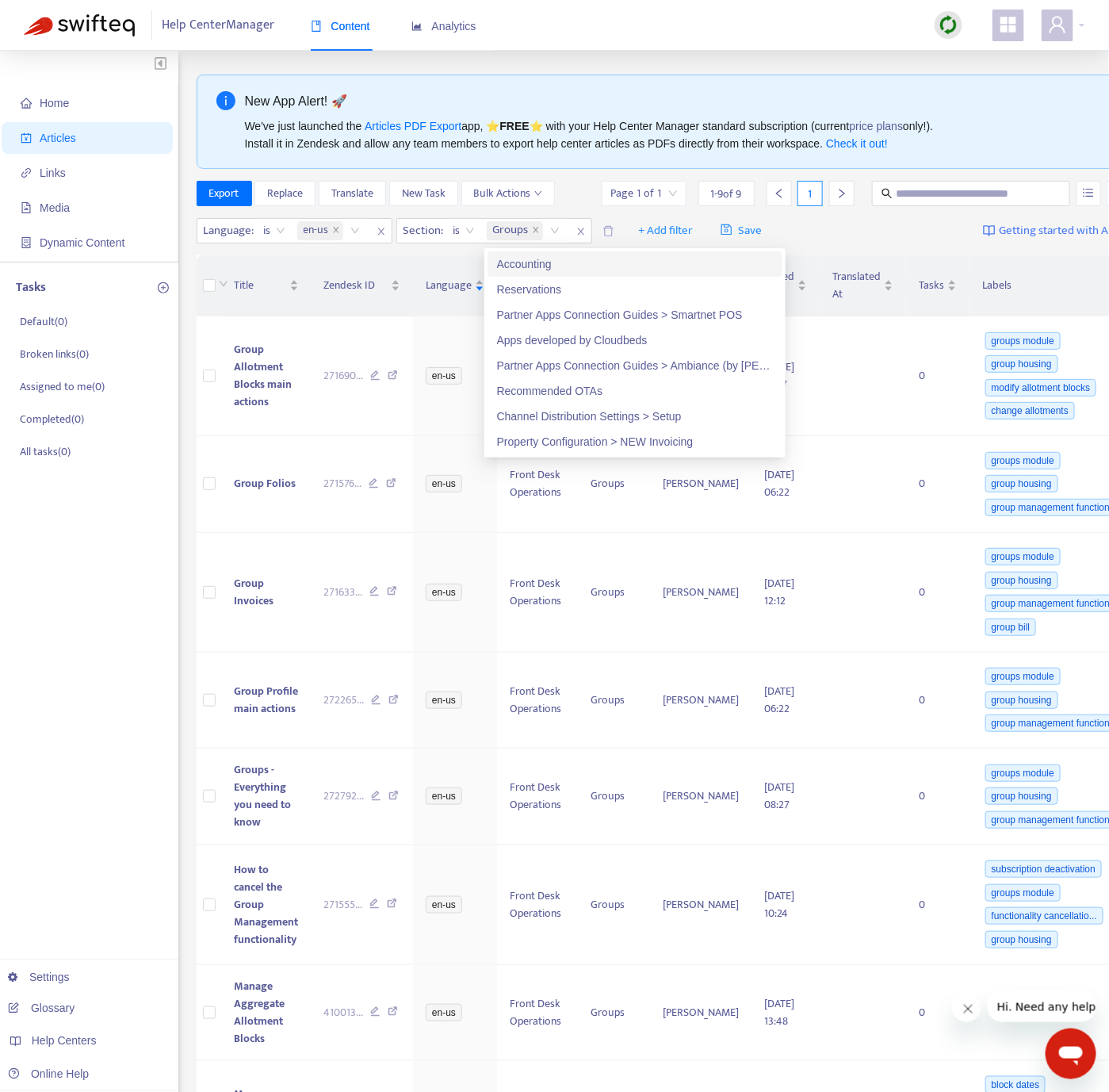
click at [136, 536] on div "Home Articles Links Media Dynamic Content Tasks Default ( 0 ) Broken links ( 0 …" at bounding box center [89, 731] width 178 height 1362
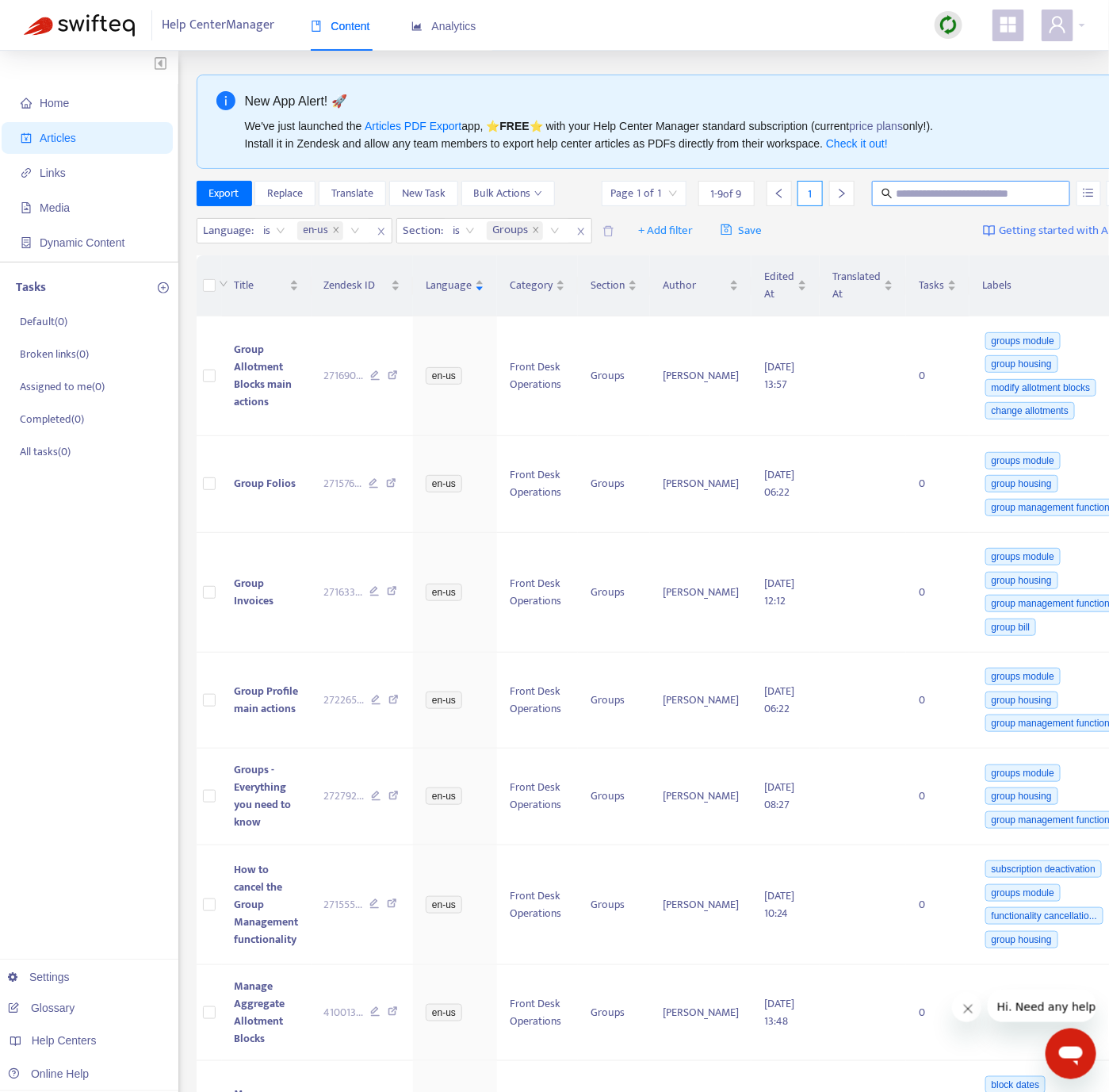
click at [941, 187] on input "text" at bounding box center [972, 194] width 153 height 18
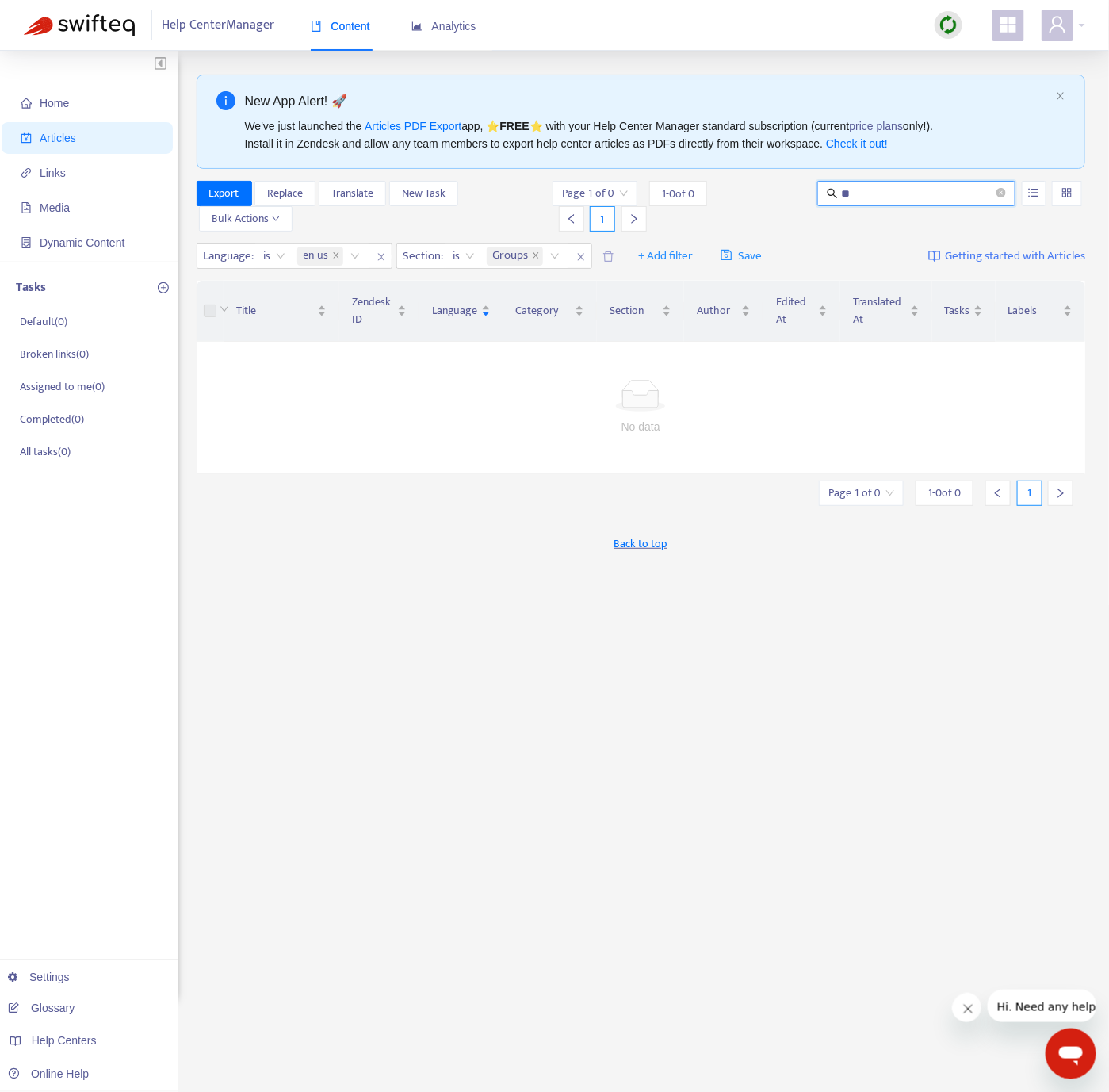
type input "*"
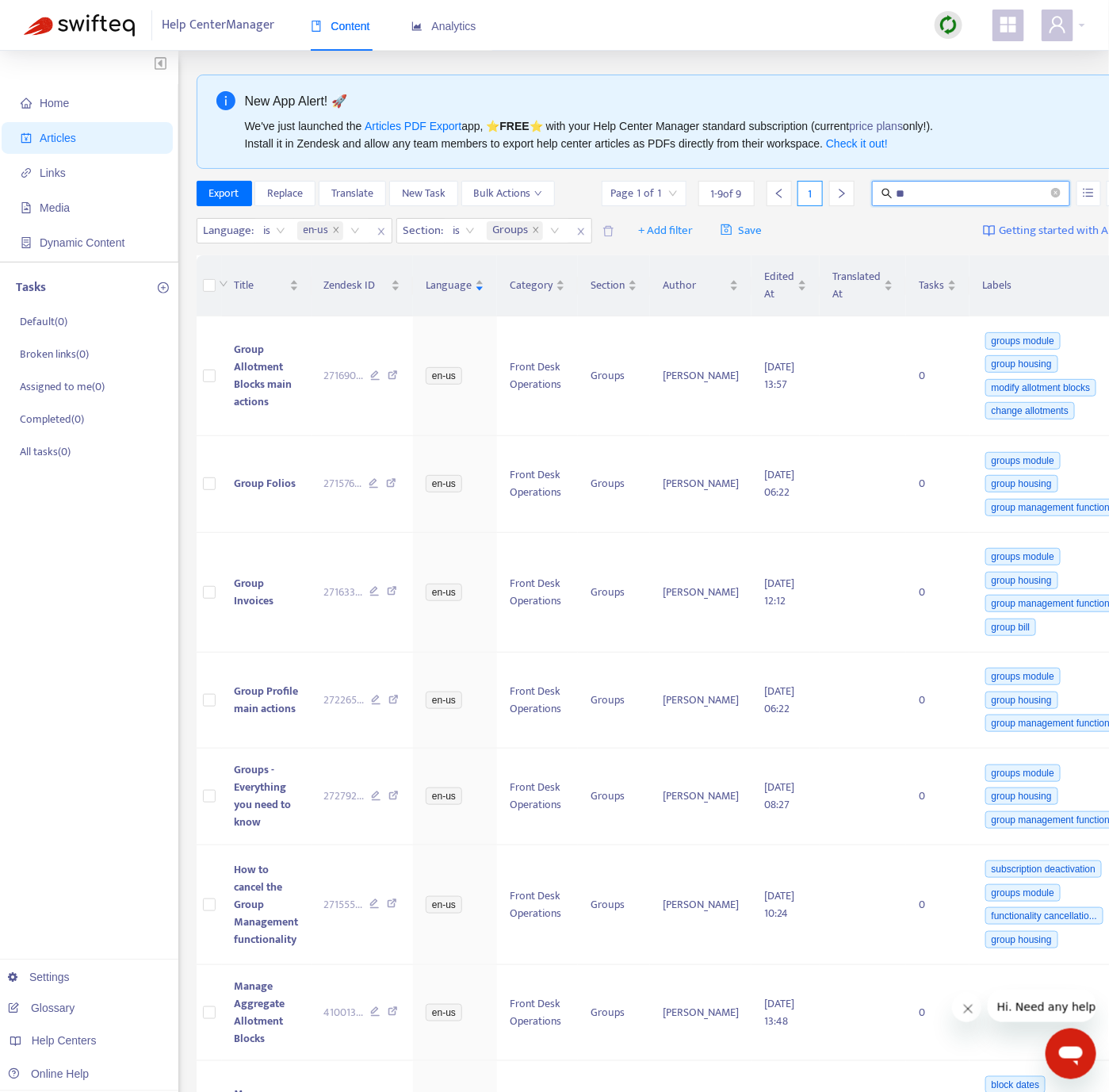
type input "*"
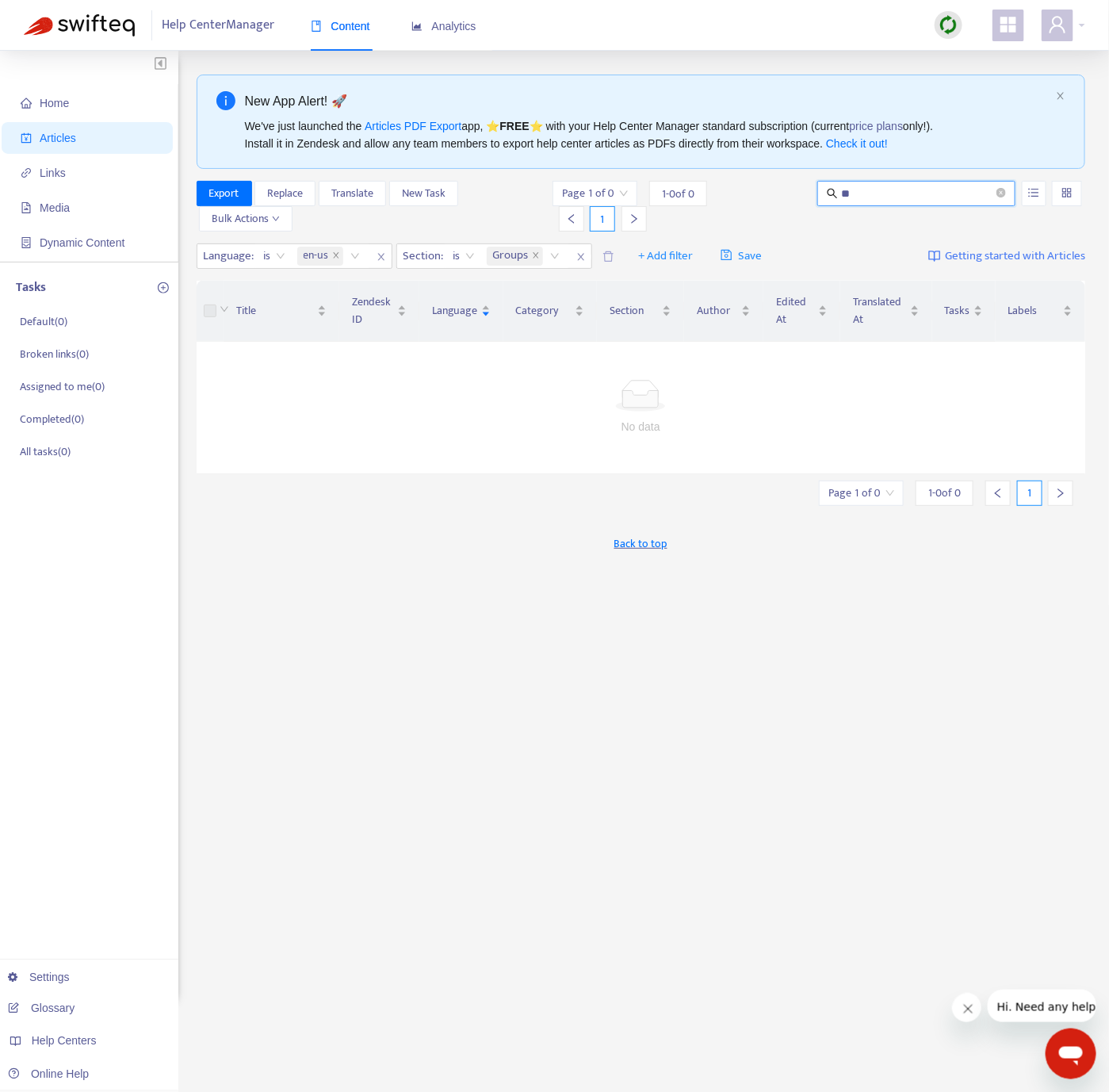
type input "*"
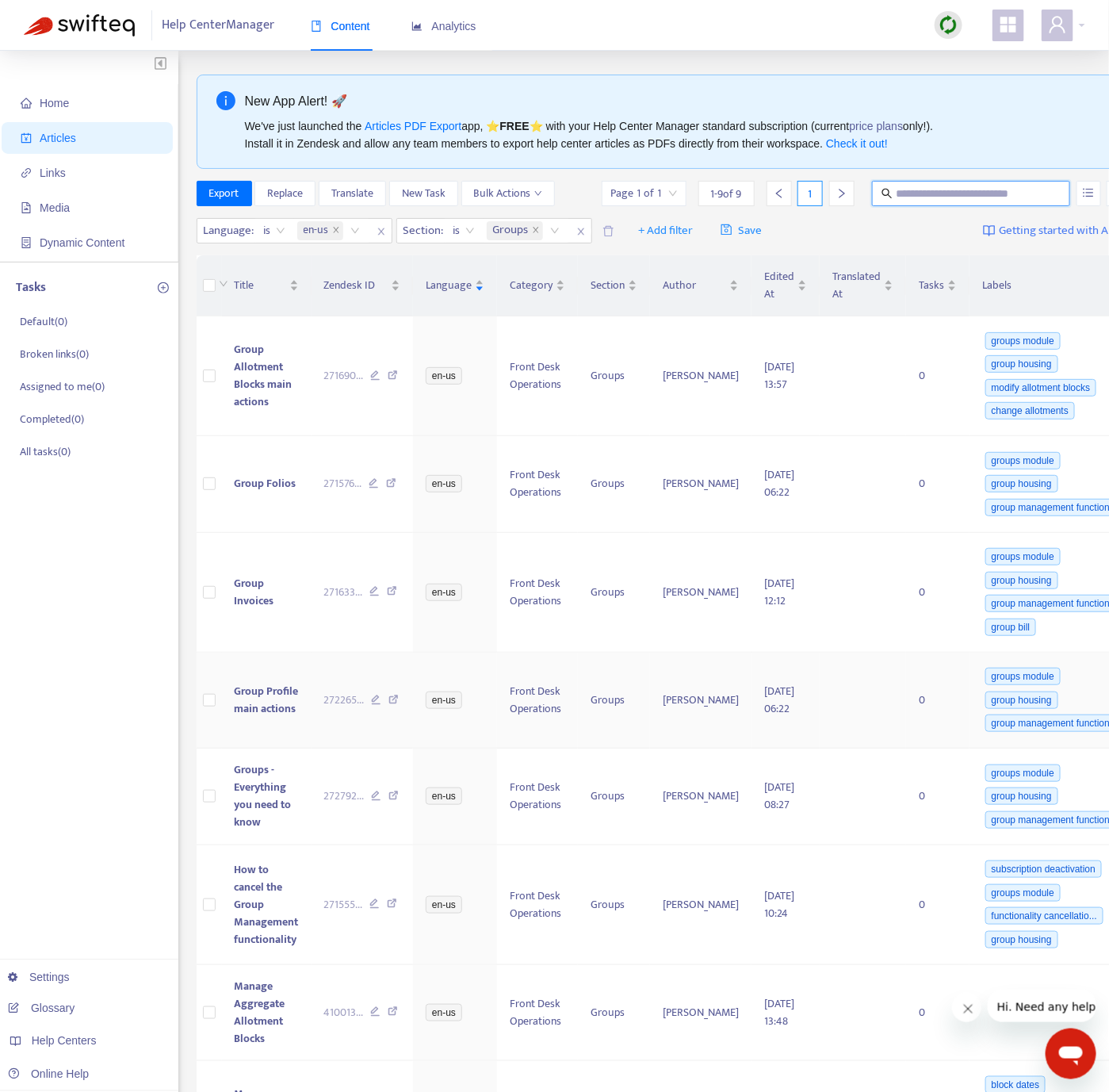
scroll to position [349, 0]
